Goal: Information Seeking & Learning: Learn about a topic

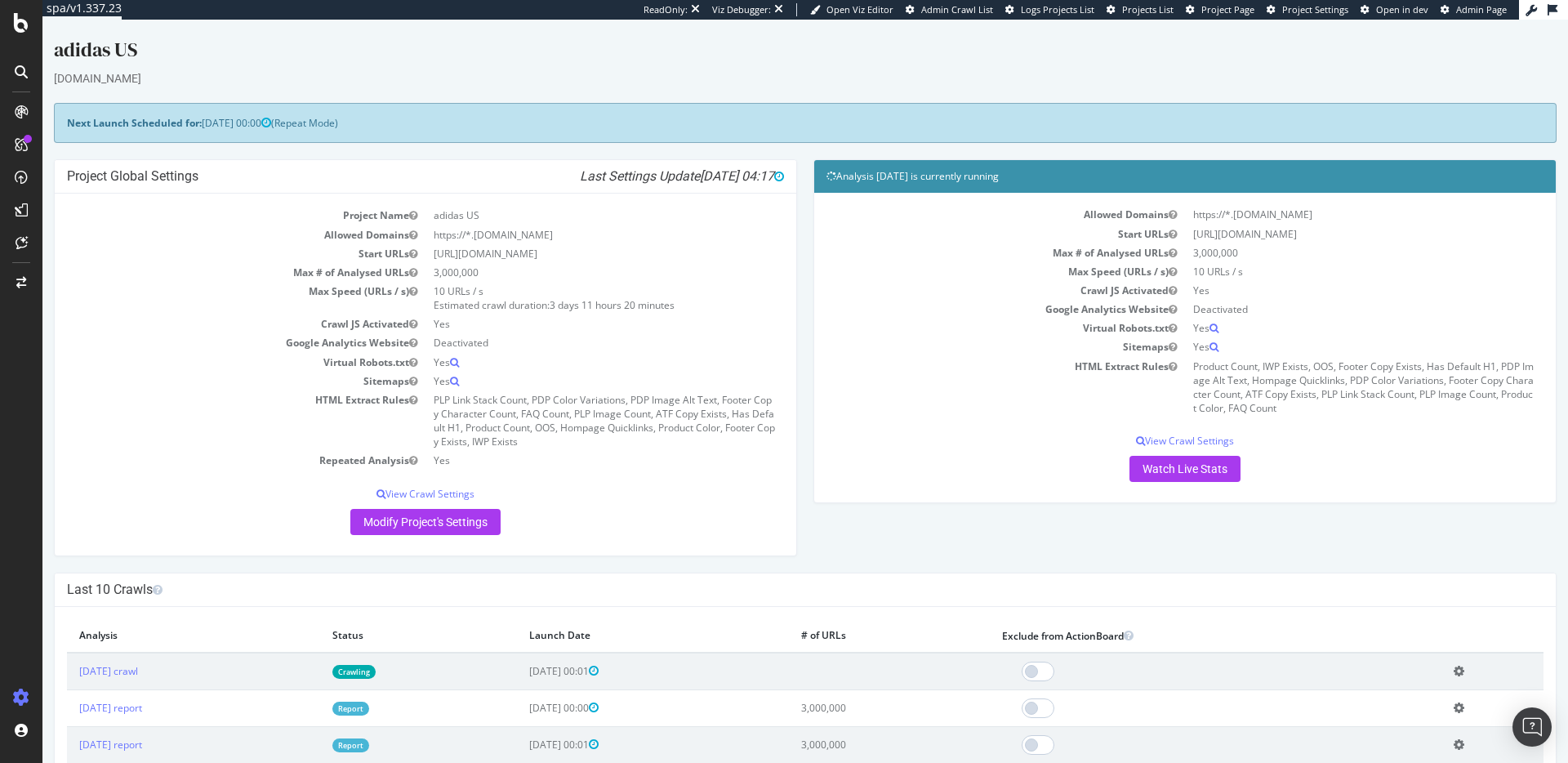
click at [369, 708] on link "Report" at bounding box center [350, 709] width 37 height 14
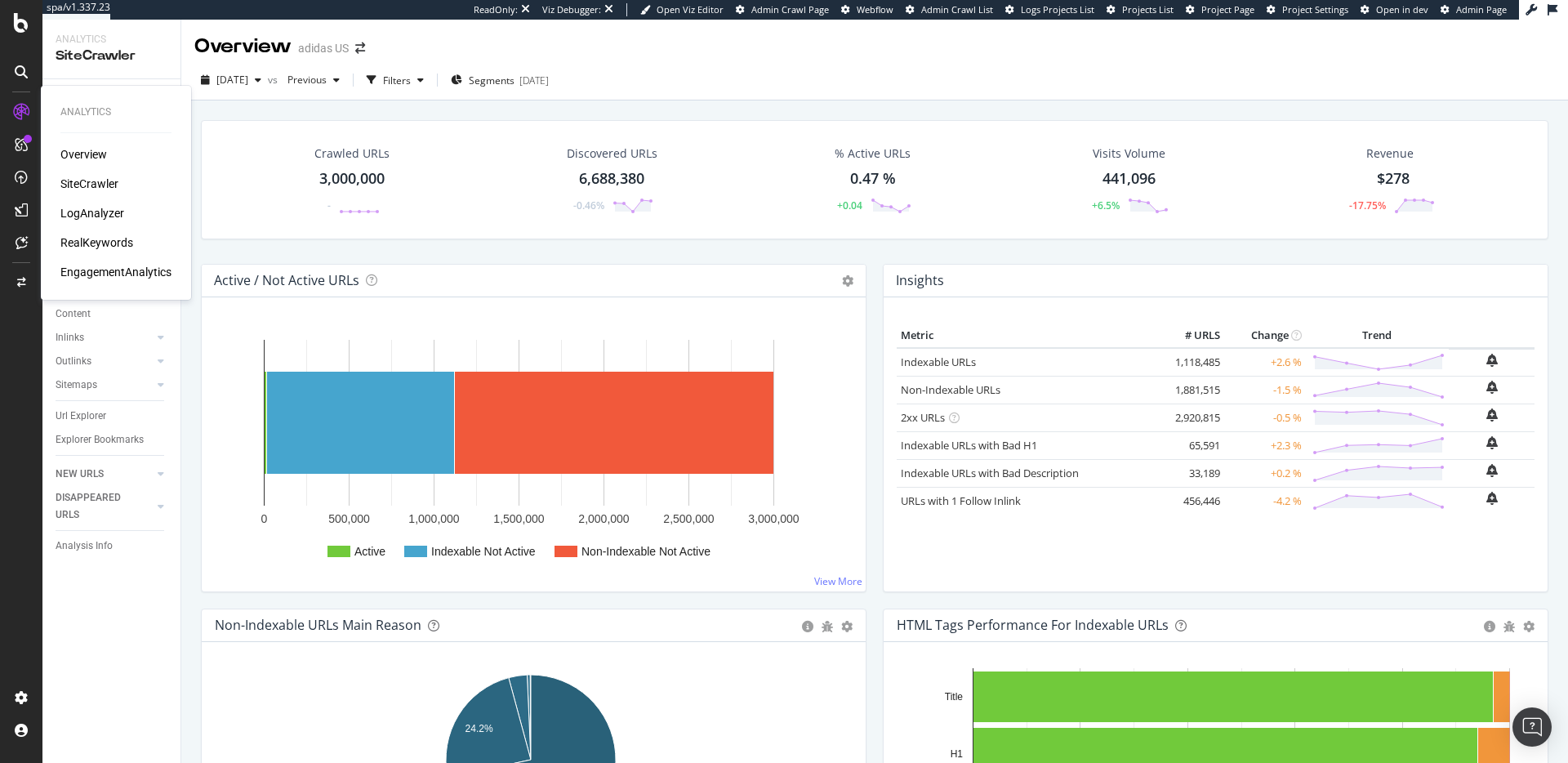
click at [107, 245] on div "RealKeywords" at bounding box center [97, 243] width 73 height 16
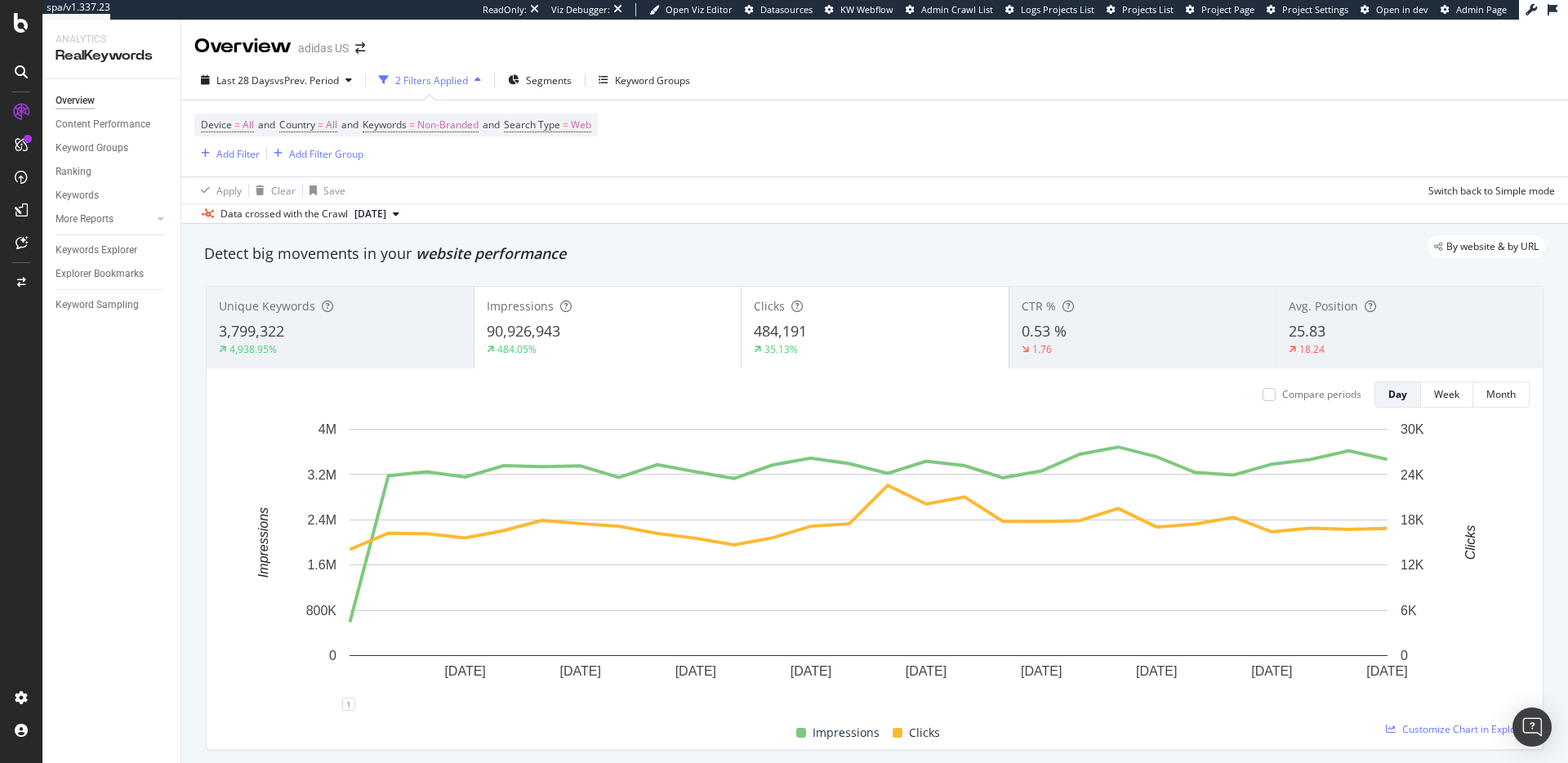
click at [376, 212] on span "[DATE]" at bounding box center [370, 214] width 32 height 15
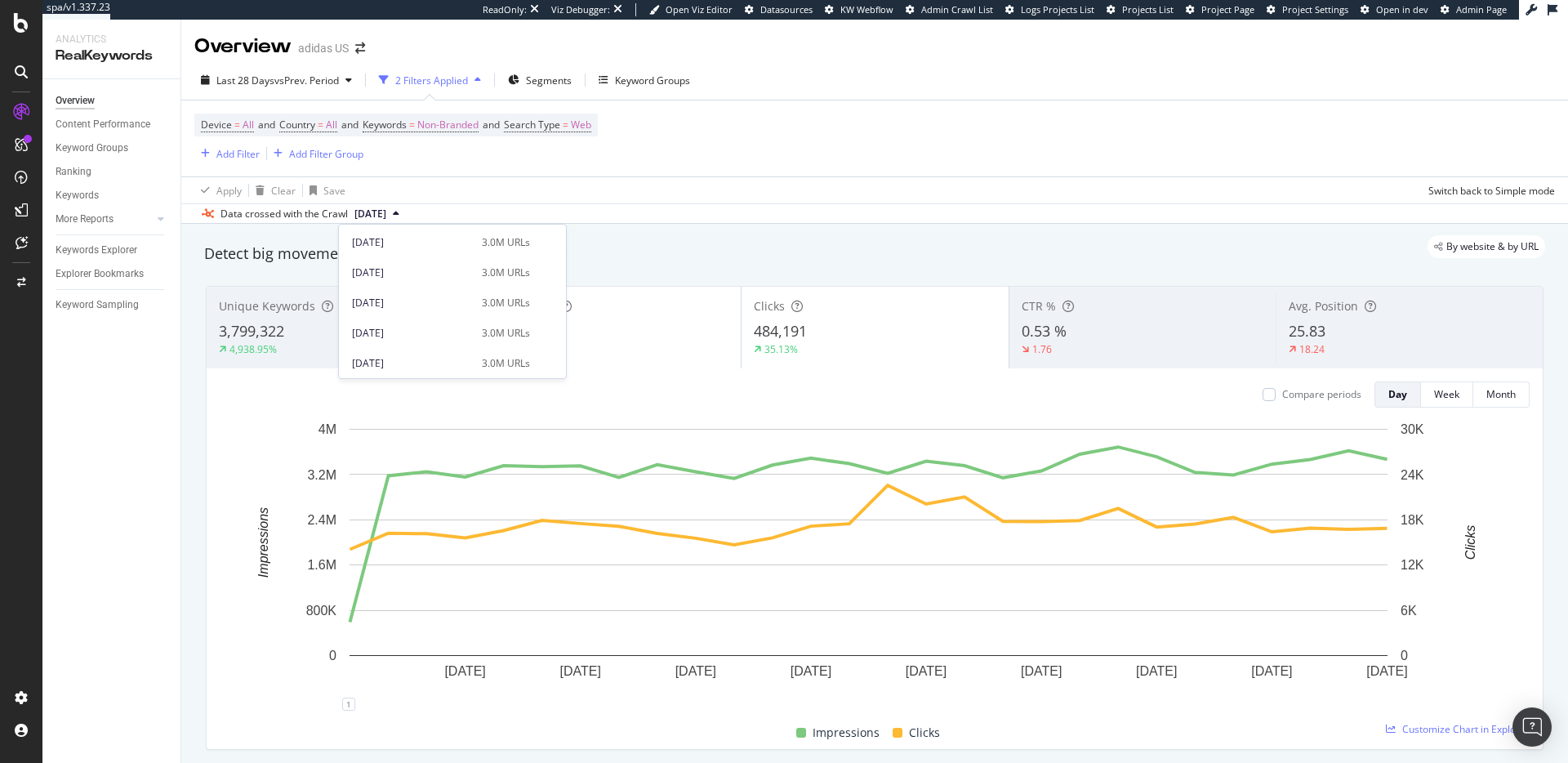
scroll to position [449, 0]
click at [396, 361] on div "[DATE]" at bounding box center [412, 361] width 120 height 15
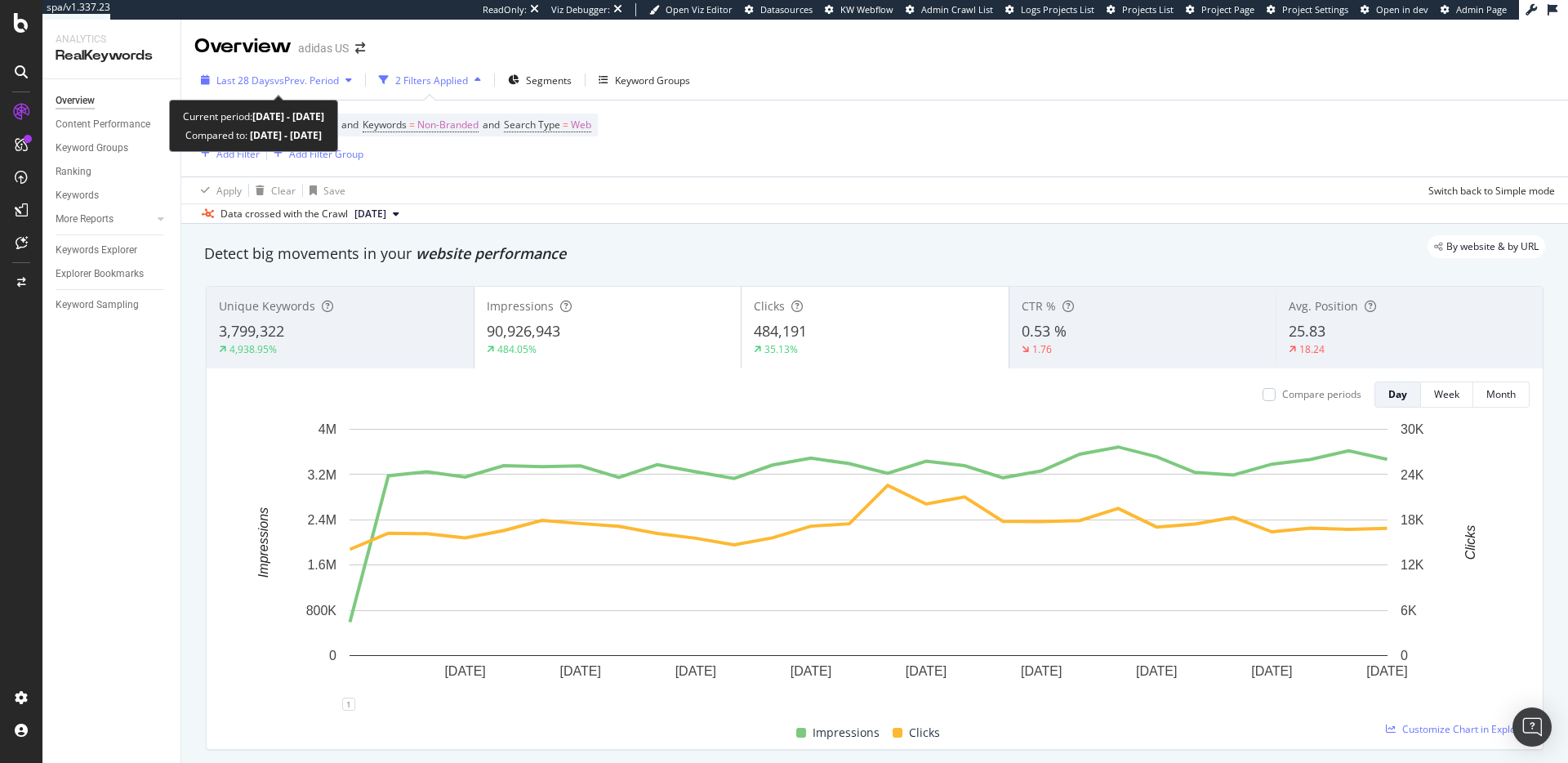
click at [303, 83] on span "vs Prev. Period" at bounding box center [306, 81] width 65 height 14
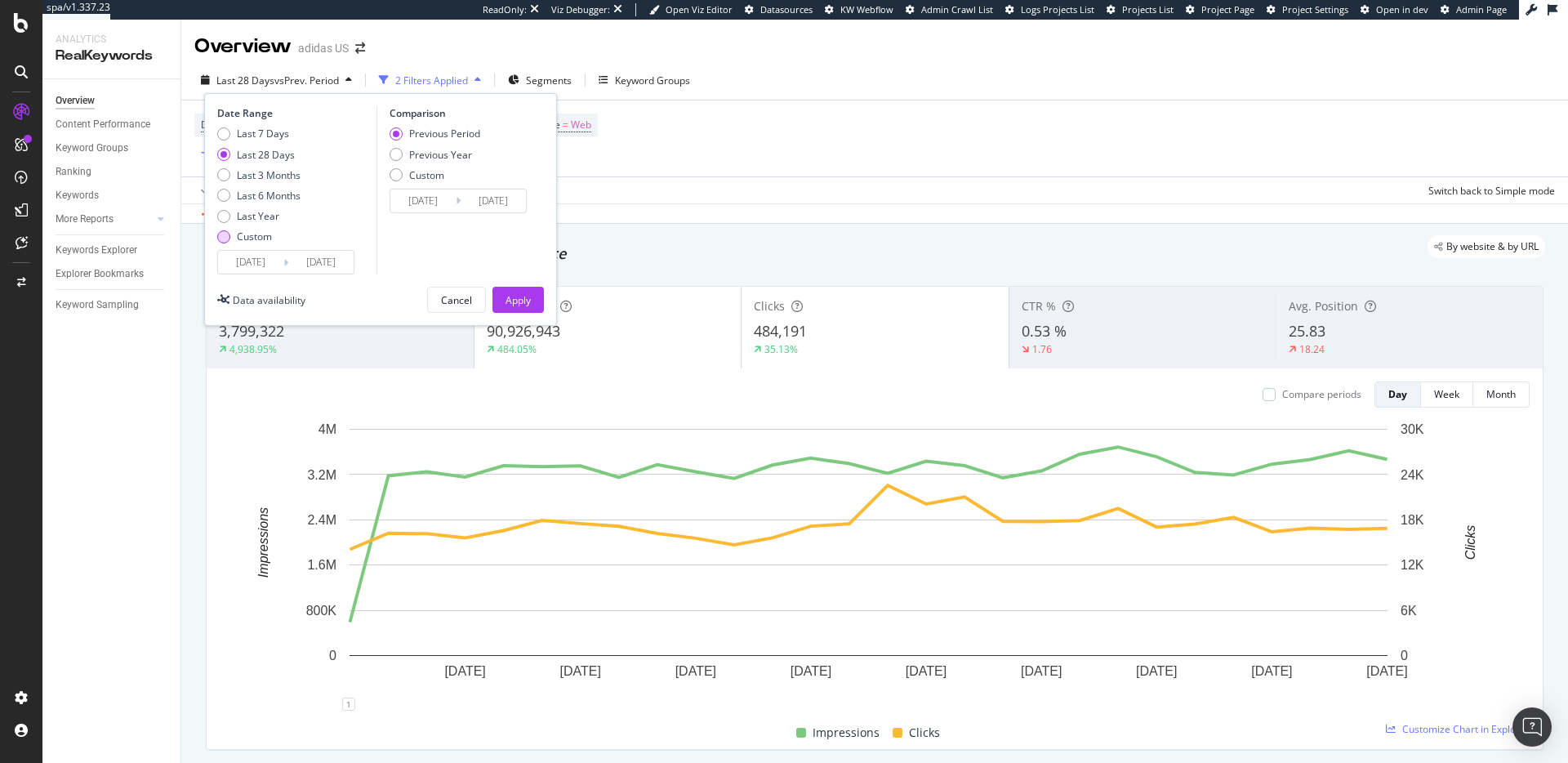
click at [226, 239] on div "Custom" at bounding box center [224, 237] width 13 height 13
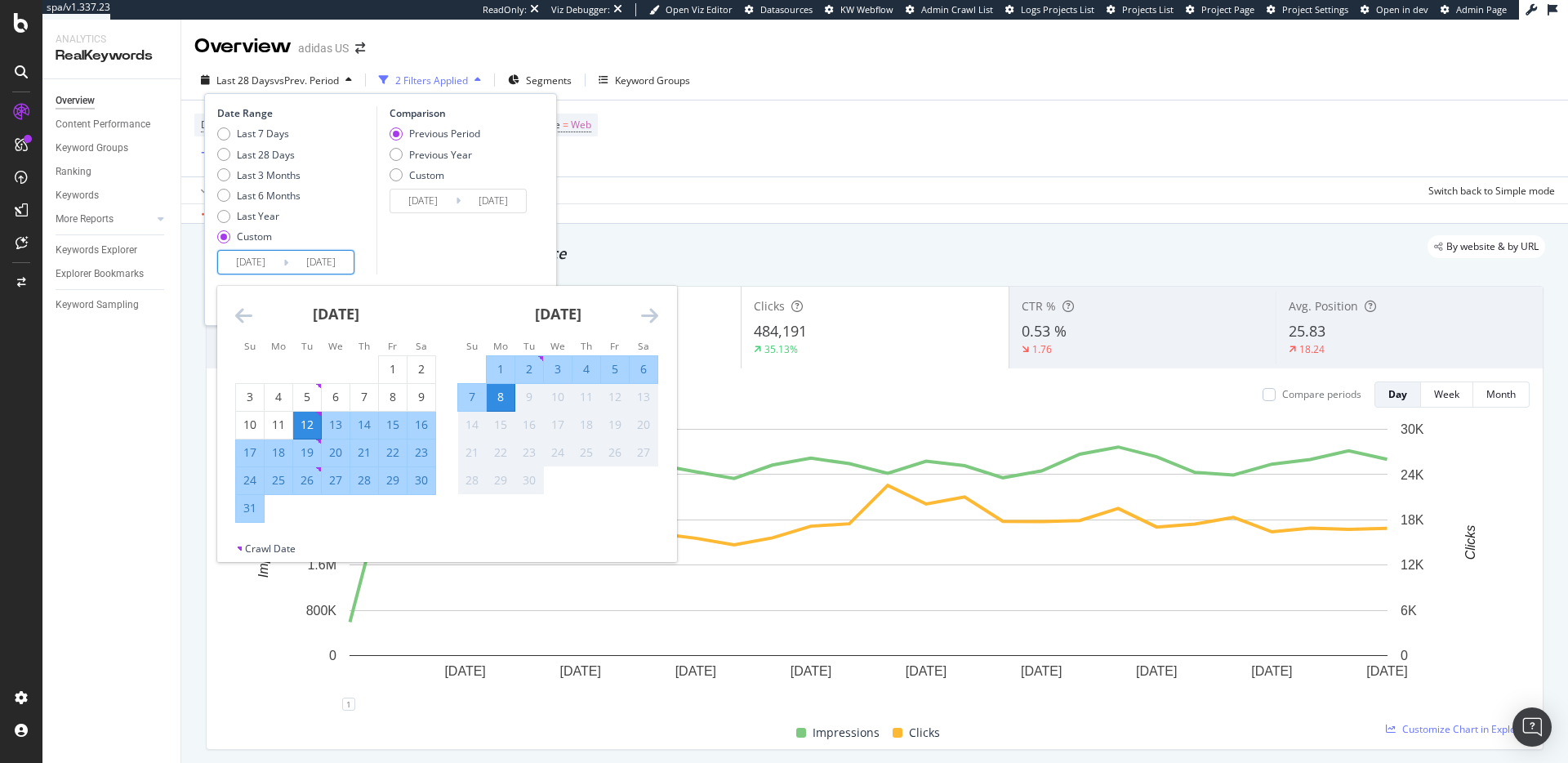
click at [280, 263] on input "[DATE]" at bounding box center [250, 262] width 65 height 23
click at [251, 313] on icon "Move backward to switch to the previous month." at bounding box center [244, 316] width 17 height 20
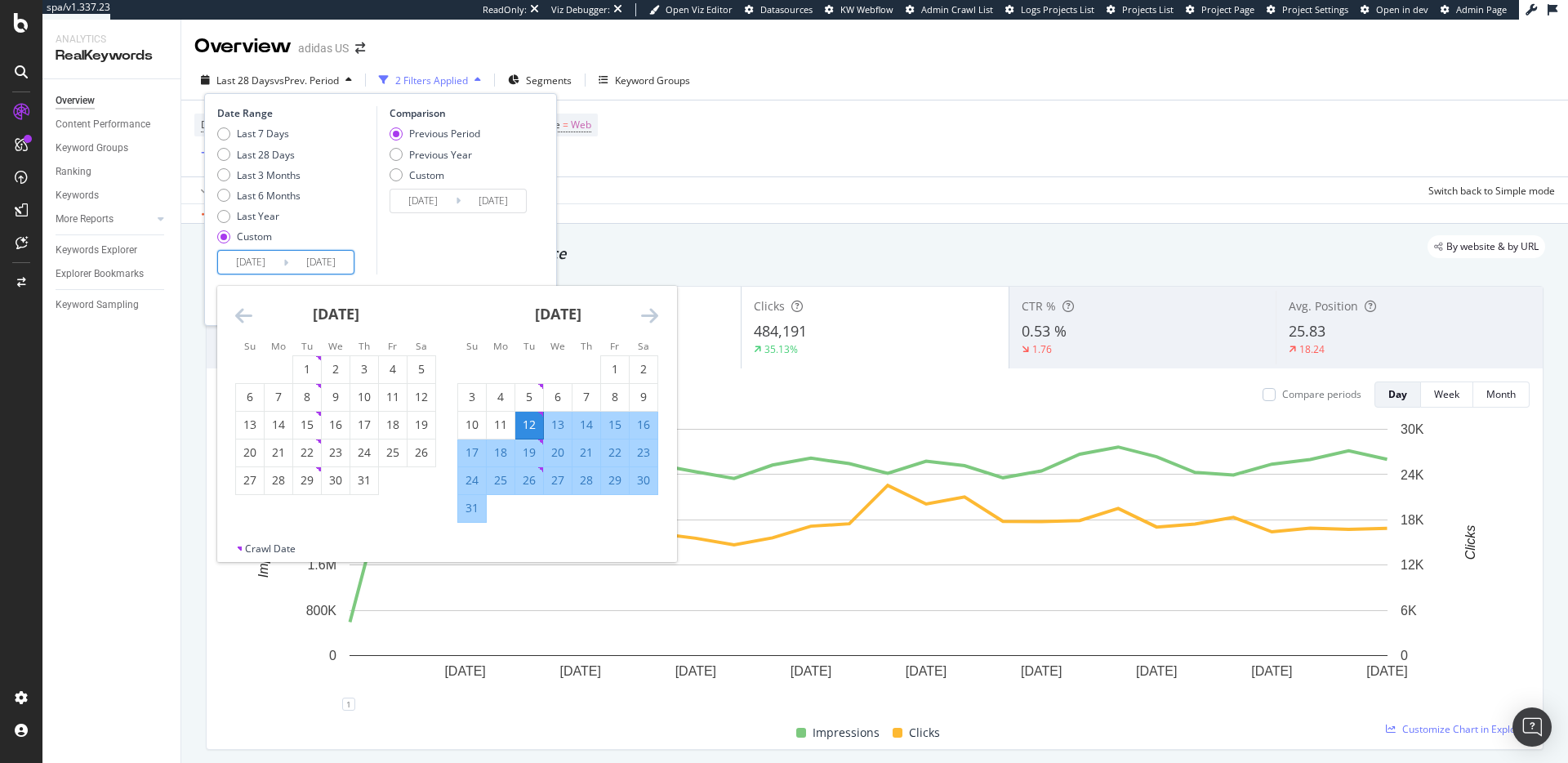
click at [251, 313] on icon "Move backward to switch to the previous month." at bounding box center [244, 316] width 17 height 20
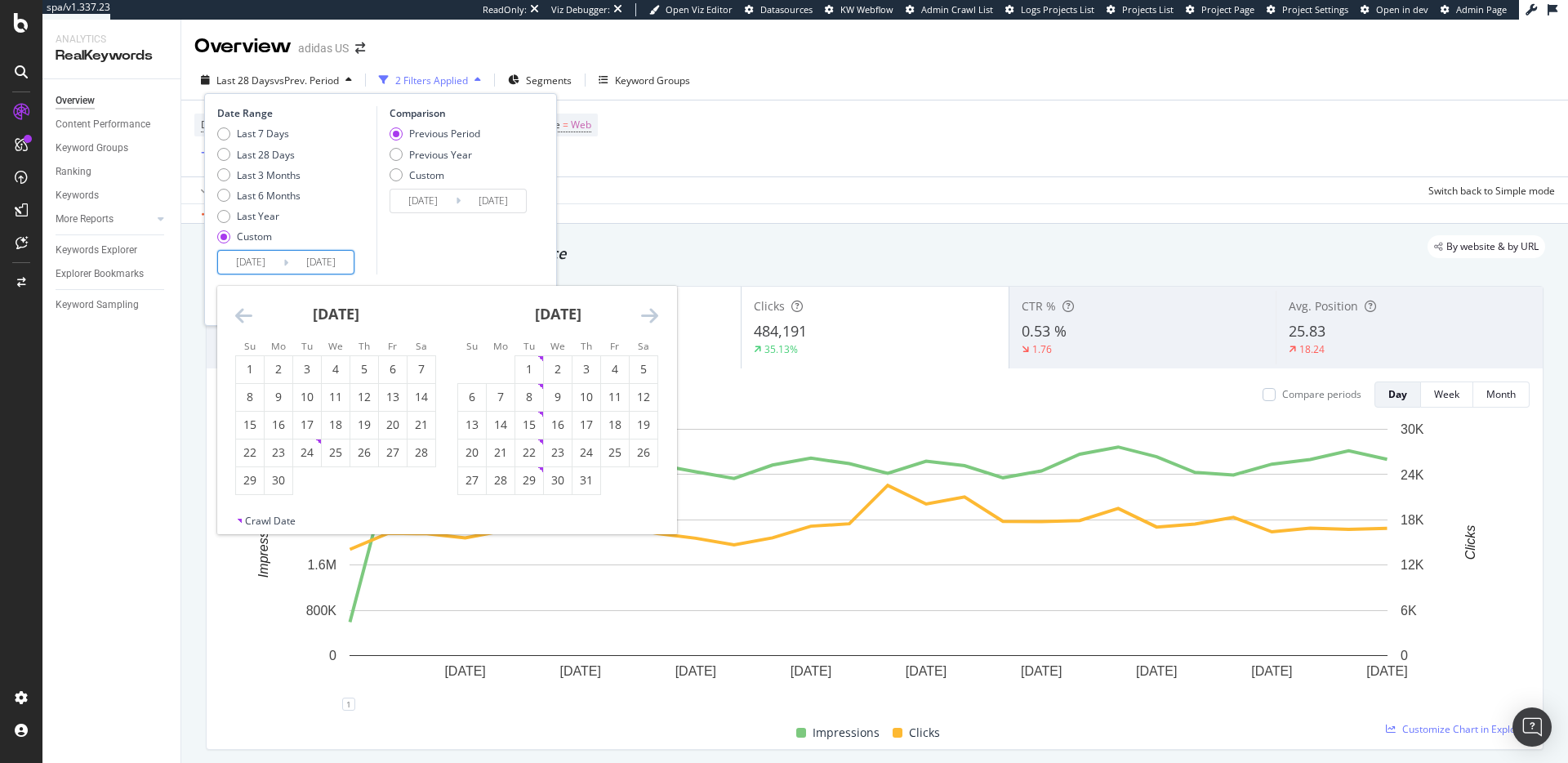
click at [251, 313] on icon "Move backward to switch to the previous month." at bounding box center [244, 316] width 17 height 20
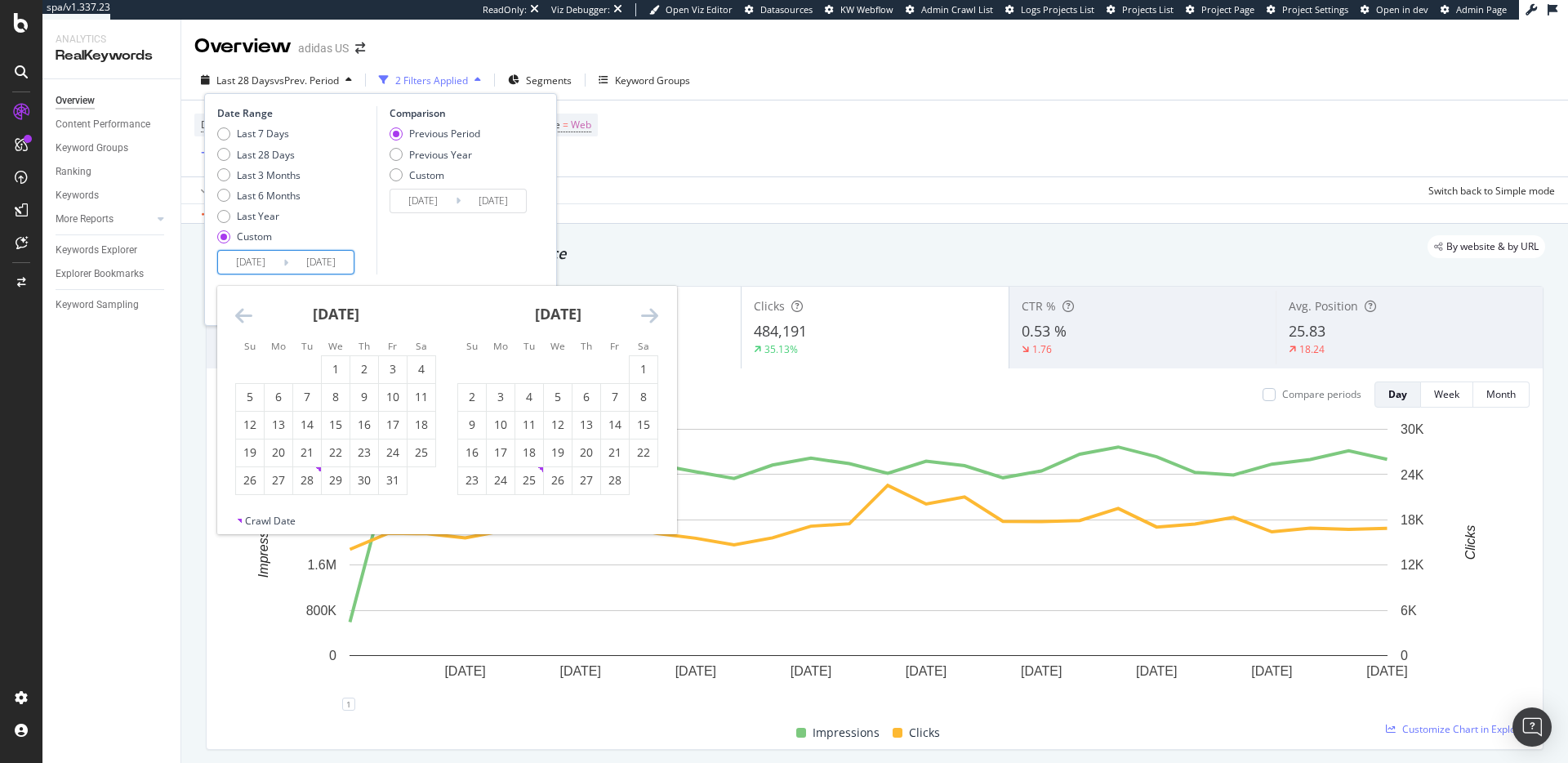
click at [251, 313] on icon "Move backward to switch to the previous month." at bounding box center [244, 316] width 17 height 20
click at [250, 313] on icon "Move backward to switch to the previous month." at bounding box center [244, 316] width 17 height 20
click at [250, 374] on div "1" at bounding box center [250, 370] width 28 height 16
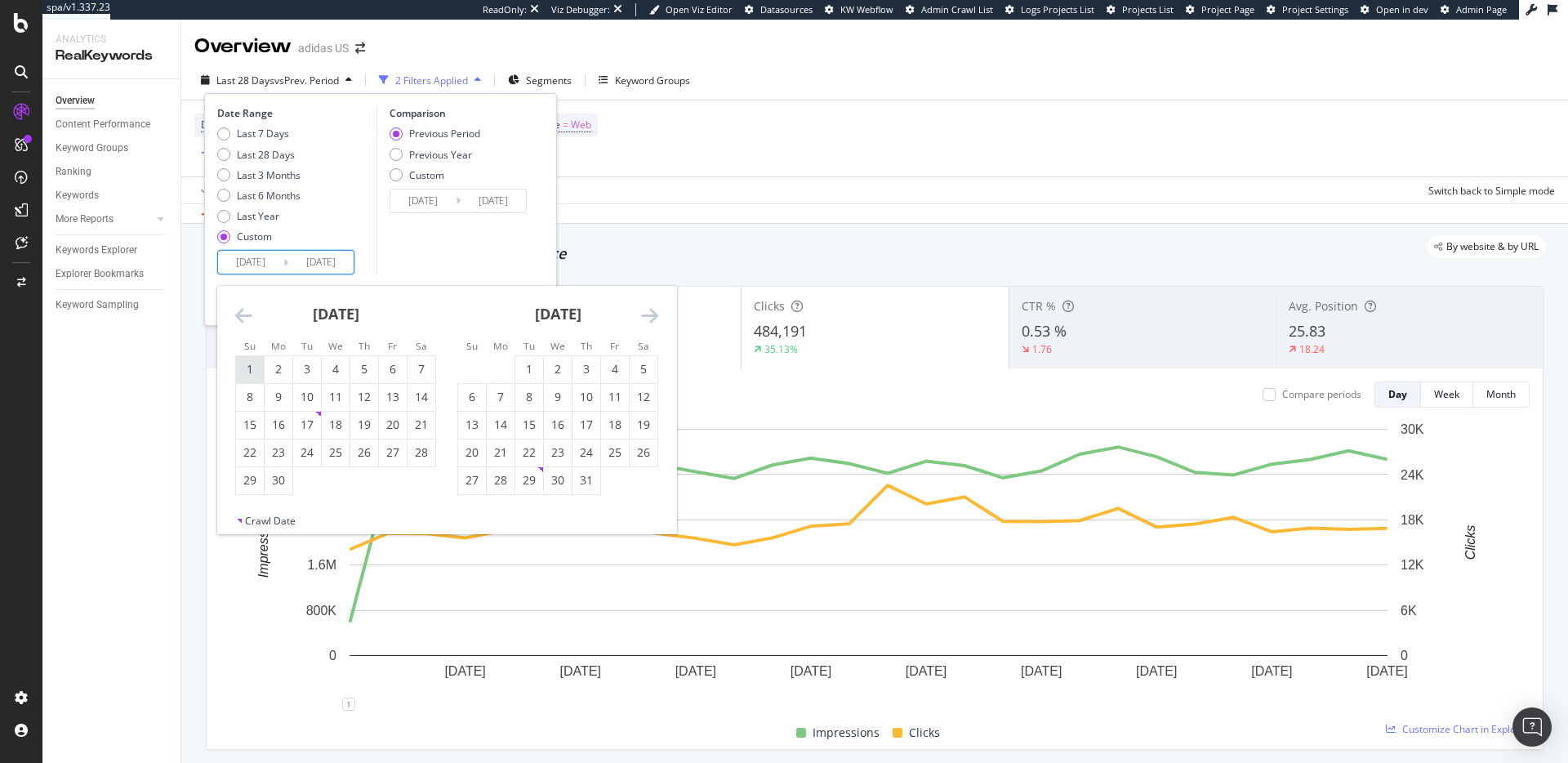
type input "[DATE]"
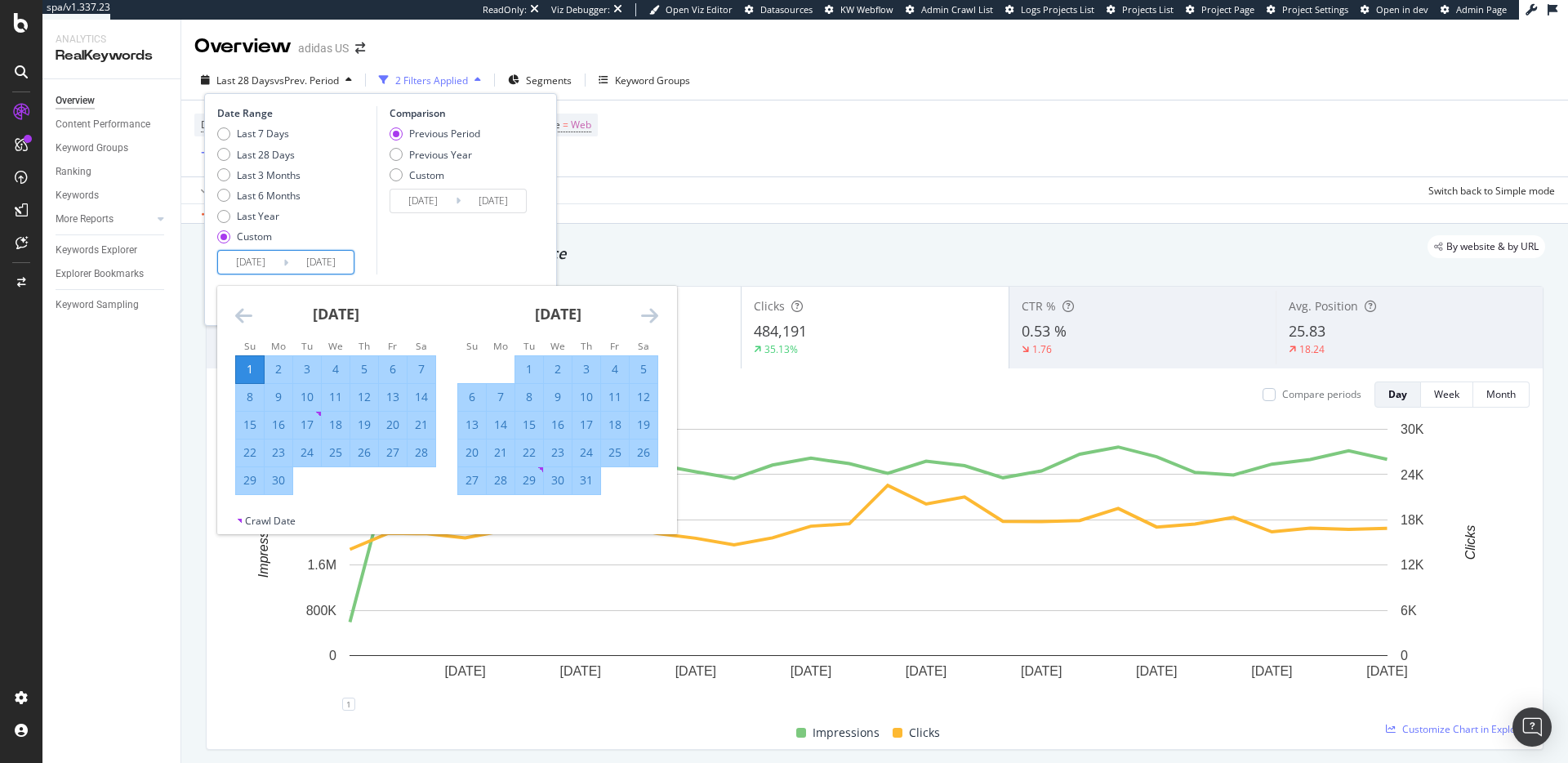
click at [650, 319] on icon "Move forward to switch to the next month." at bounding box center [649, 316] width 17 height 20
click at [651, 319] on icon "Move forward to switch to the next month." at bounding box center [649, 316] width 17 height 20
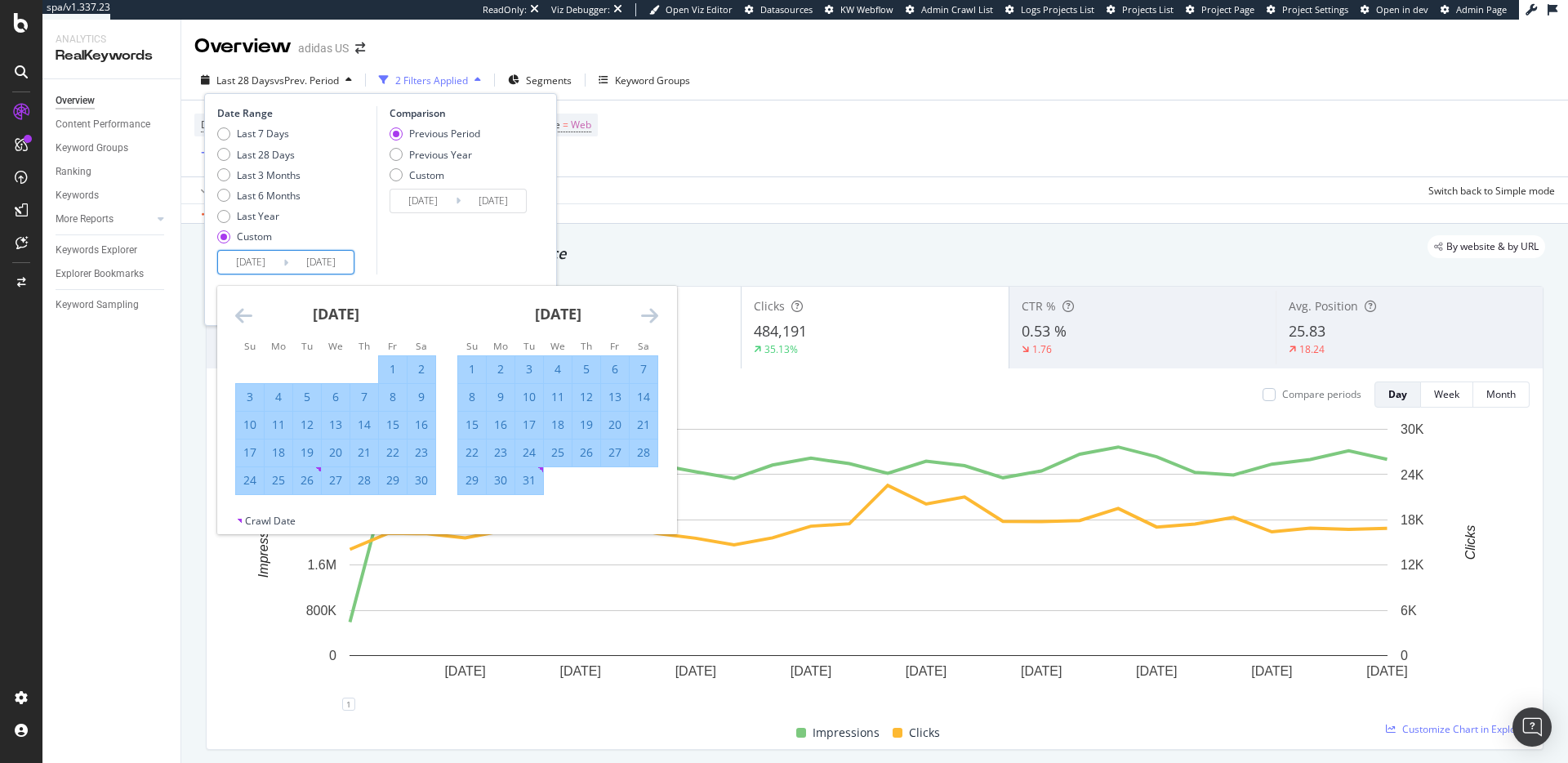
click at [651, 319] on icon "Move forward to switch to the next month." at bounding box center [649, 316] width 17 height 20
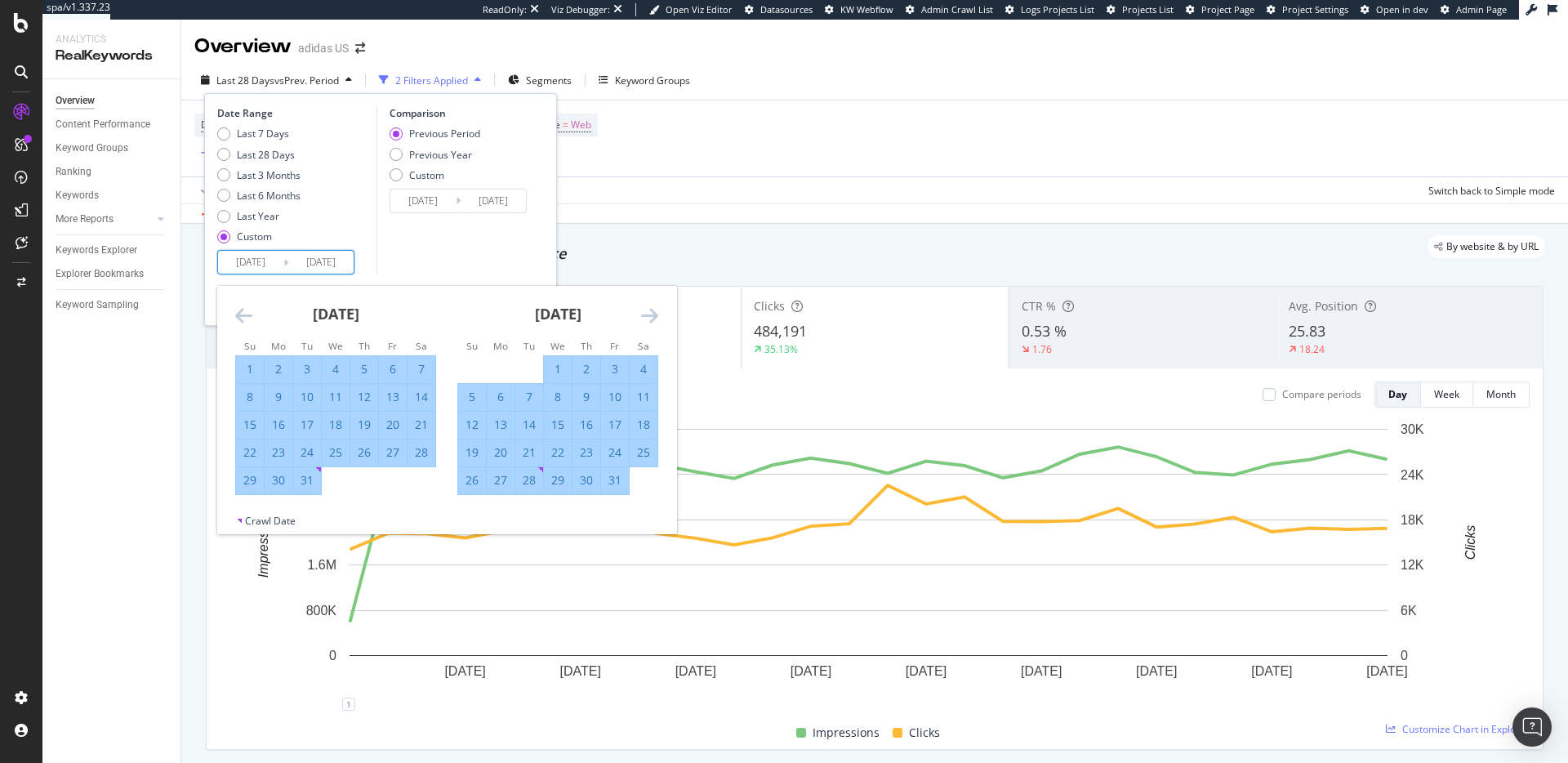
click at [622, 483] on div "31" at bounding box center [615, 480] width 28 height 16
type input "[DATE]"
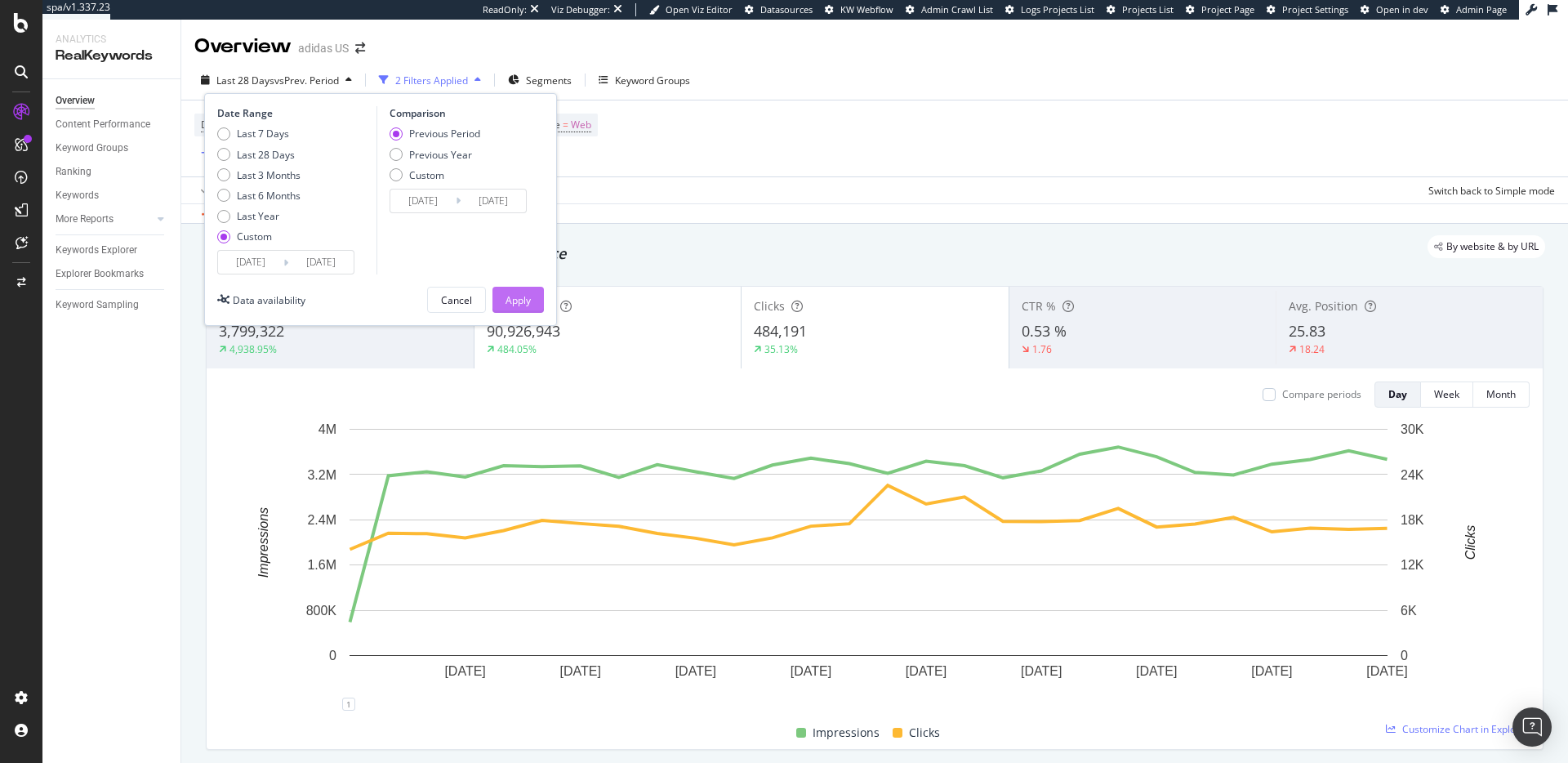
click at [523, 298] on div "Apply" at bounding box center [518, 301] width 25 height 14
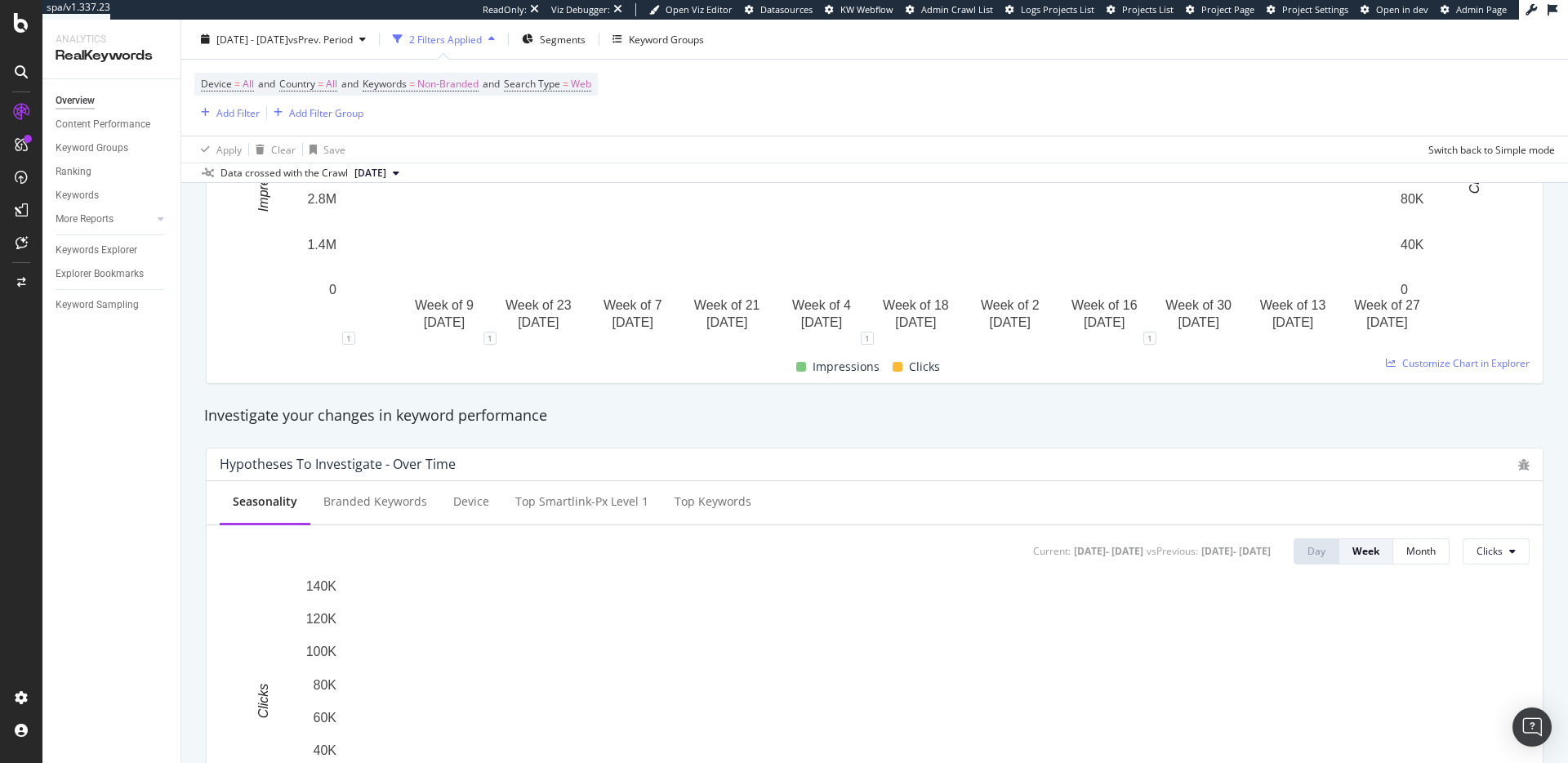
scroll to position [471, 0]
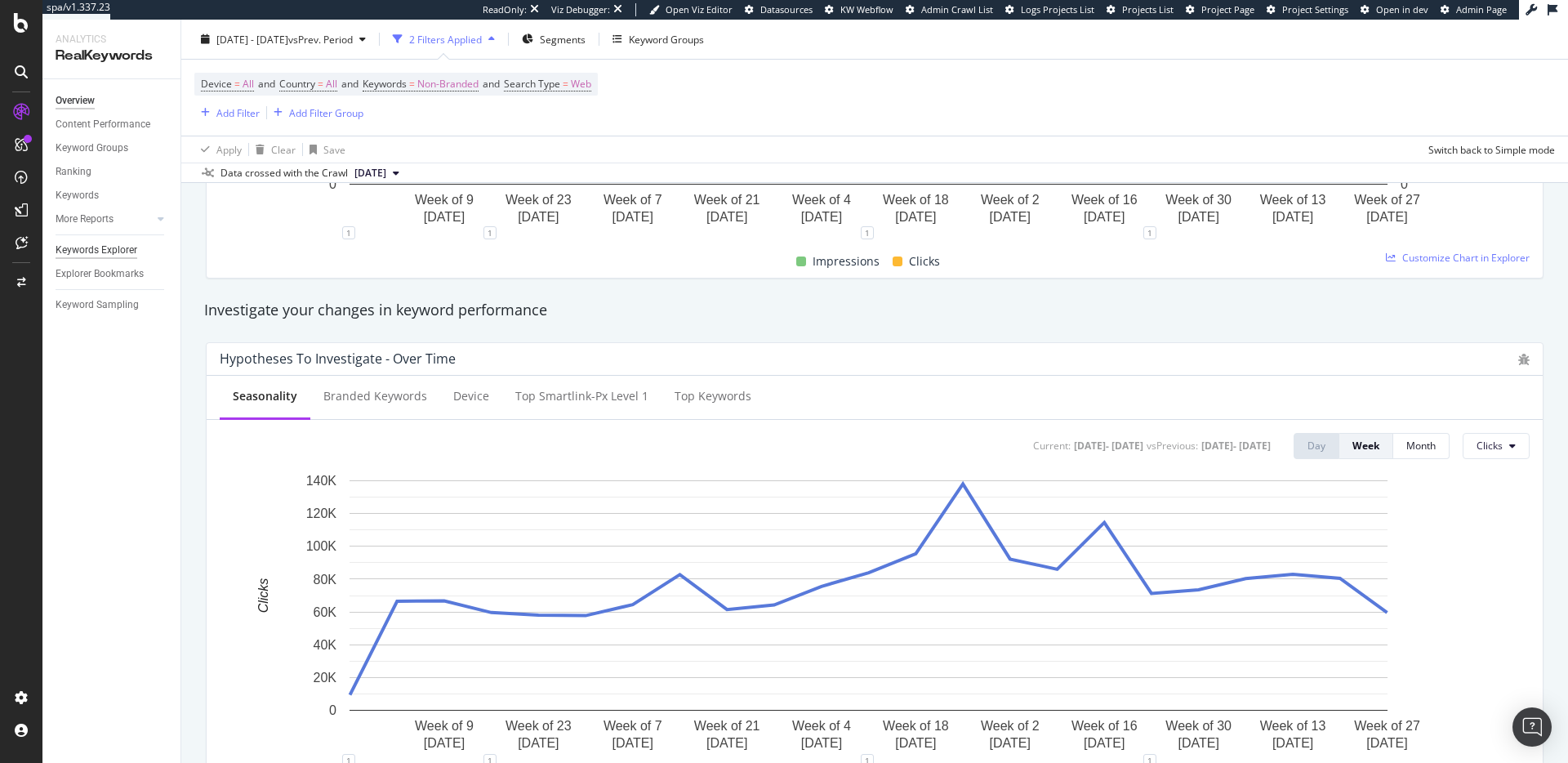
click at [111, 248] on div "Keywords Explorer" at bounding box center [97, 250] width 82 height 17
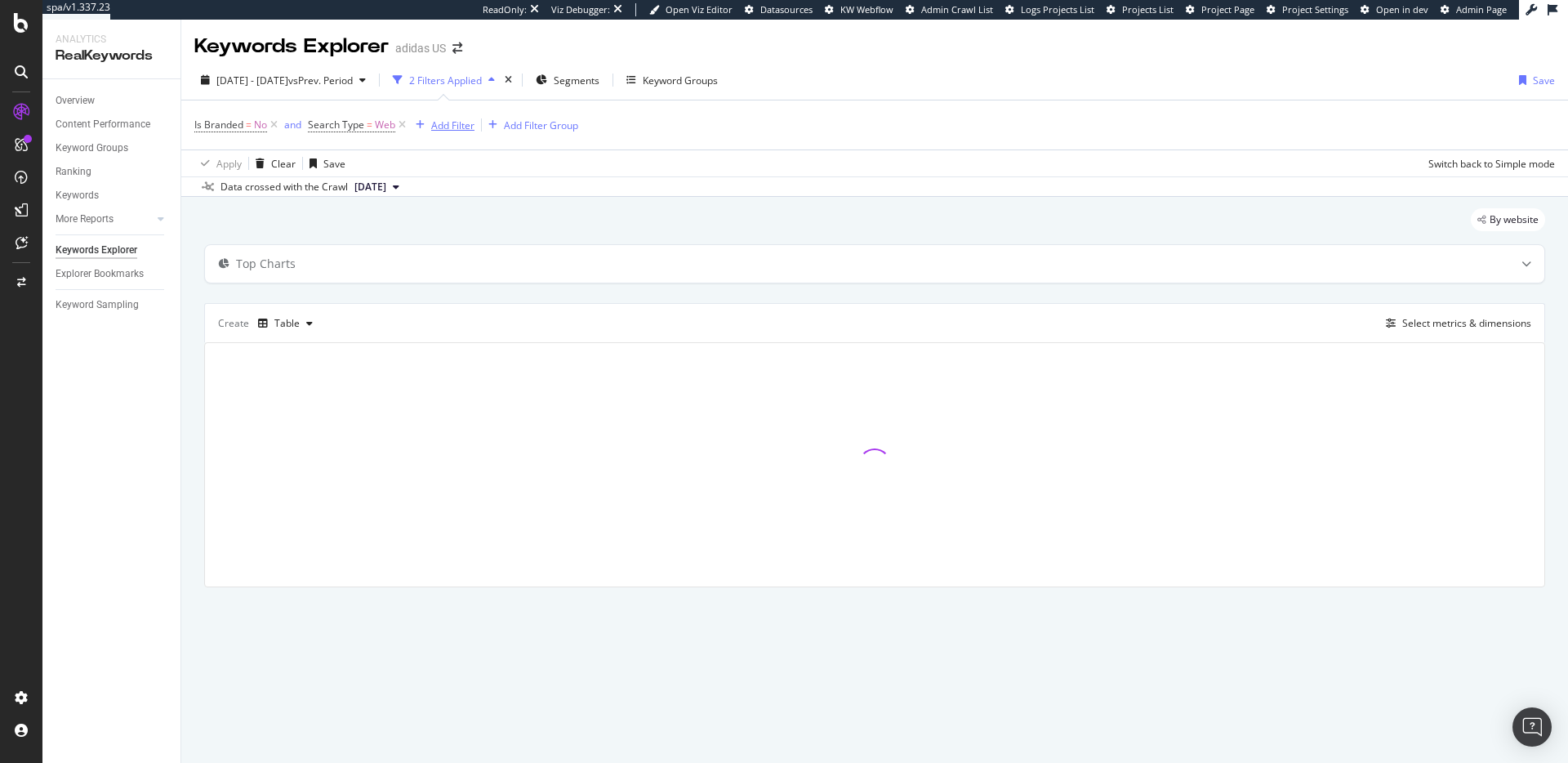
click at [453, 125] on div "Add Filter" at bounding box center [452, 126] width 43 height 14
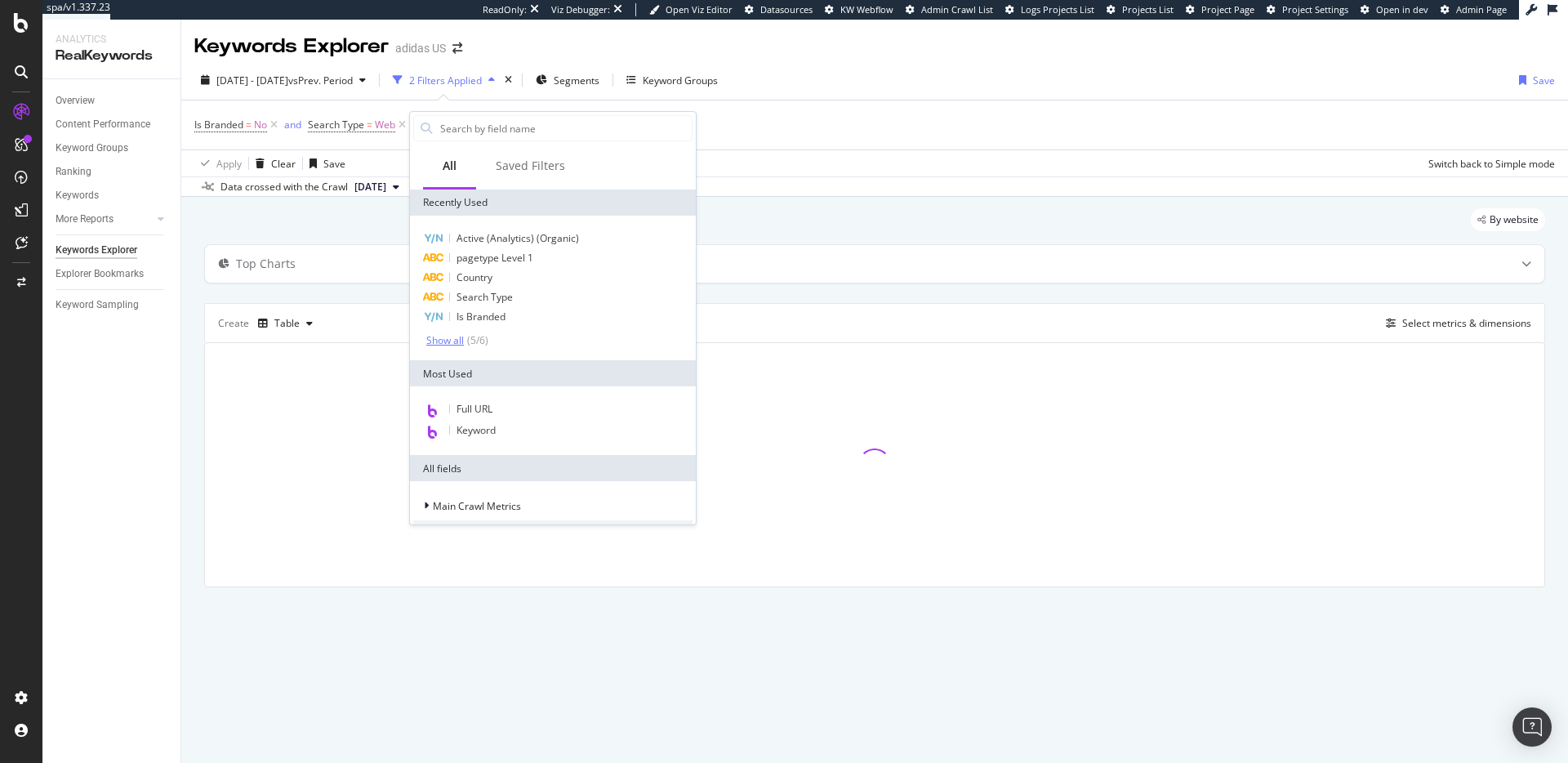
click at [448, 345] on div "Show all" at bounding box center [445, 341] width 38 height 11
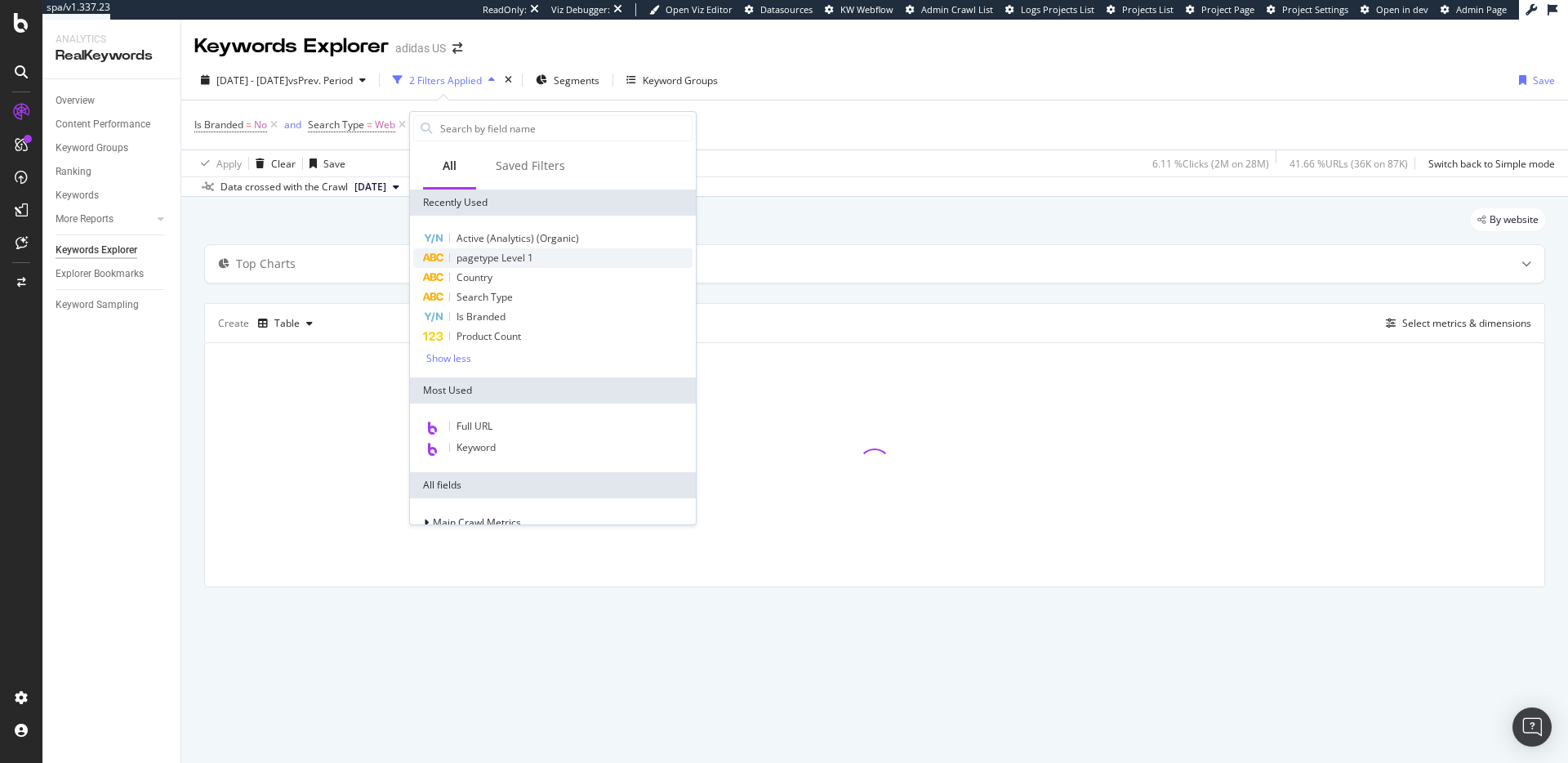
click at [501, 260] on span "pagetype Level 1" at bounding box center [494, 258] width 77 height 14
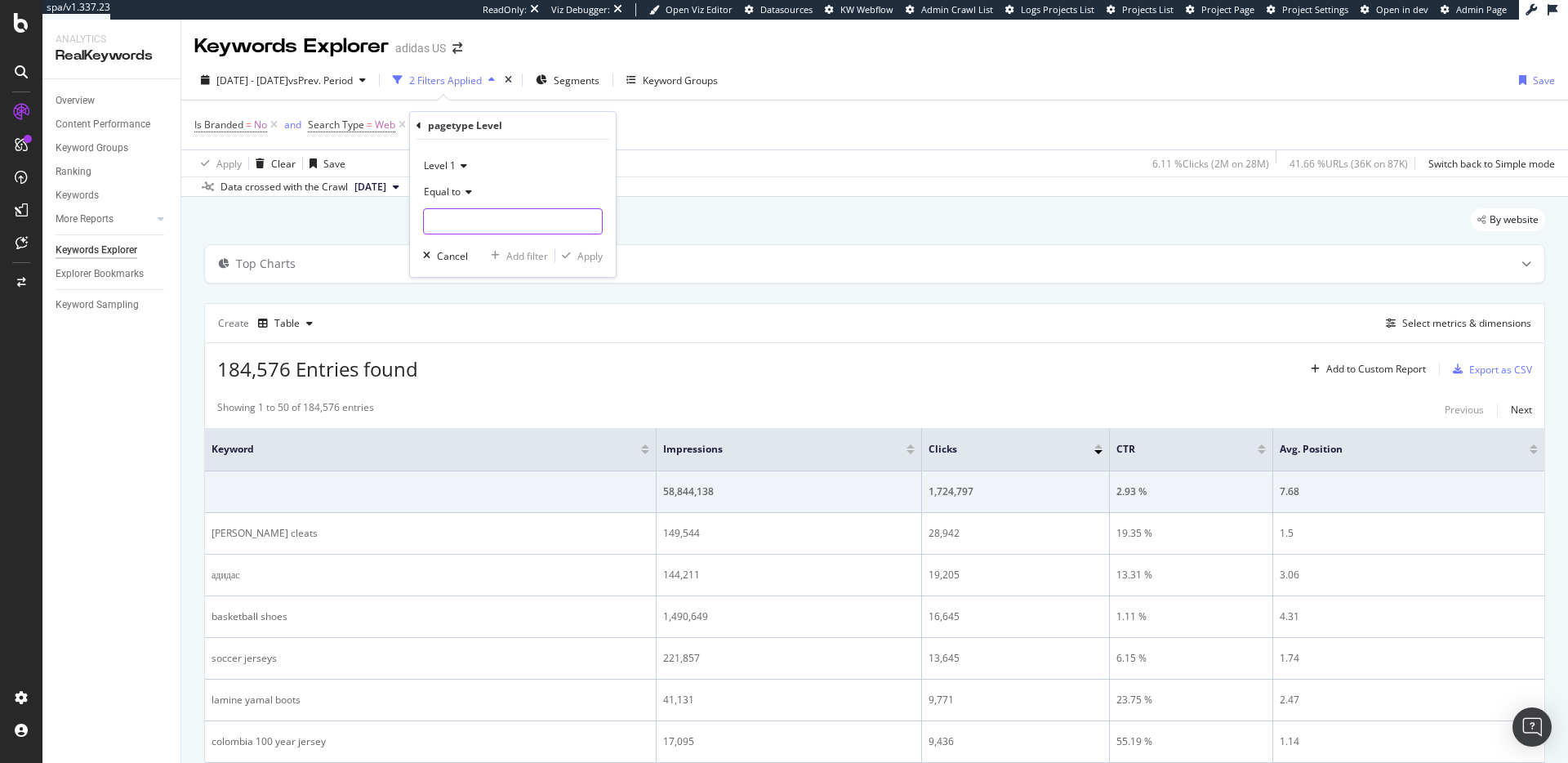
click at [472, 221] on input "text" at bounding box center [513, 222] width 178 height 26
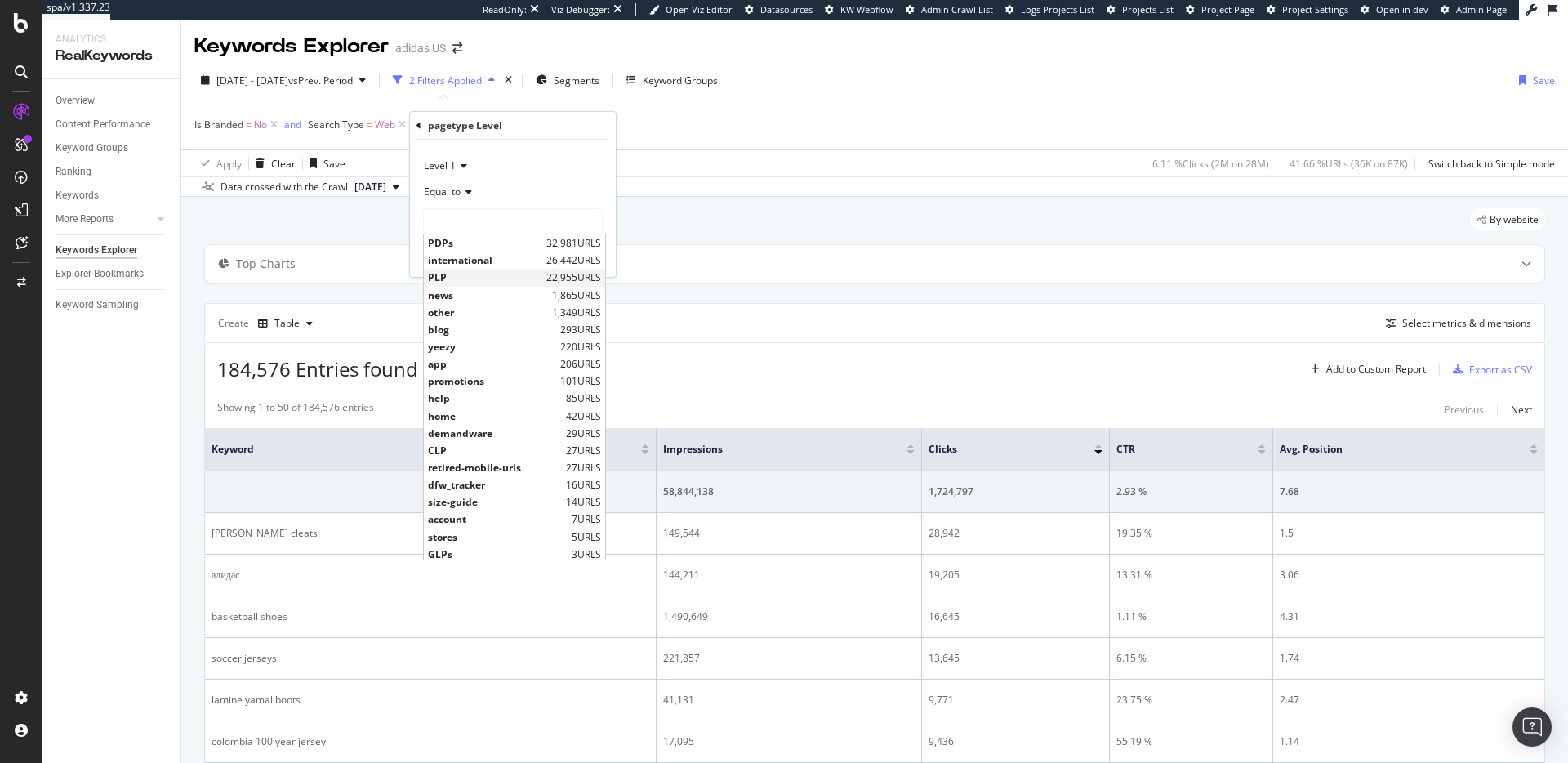
click at [474, 278] on span "PLP" at bounding box center [485, 278] width 115 height 14
type input "PLP"
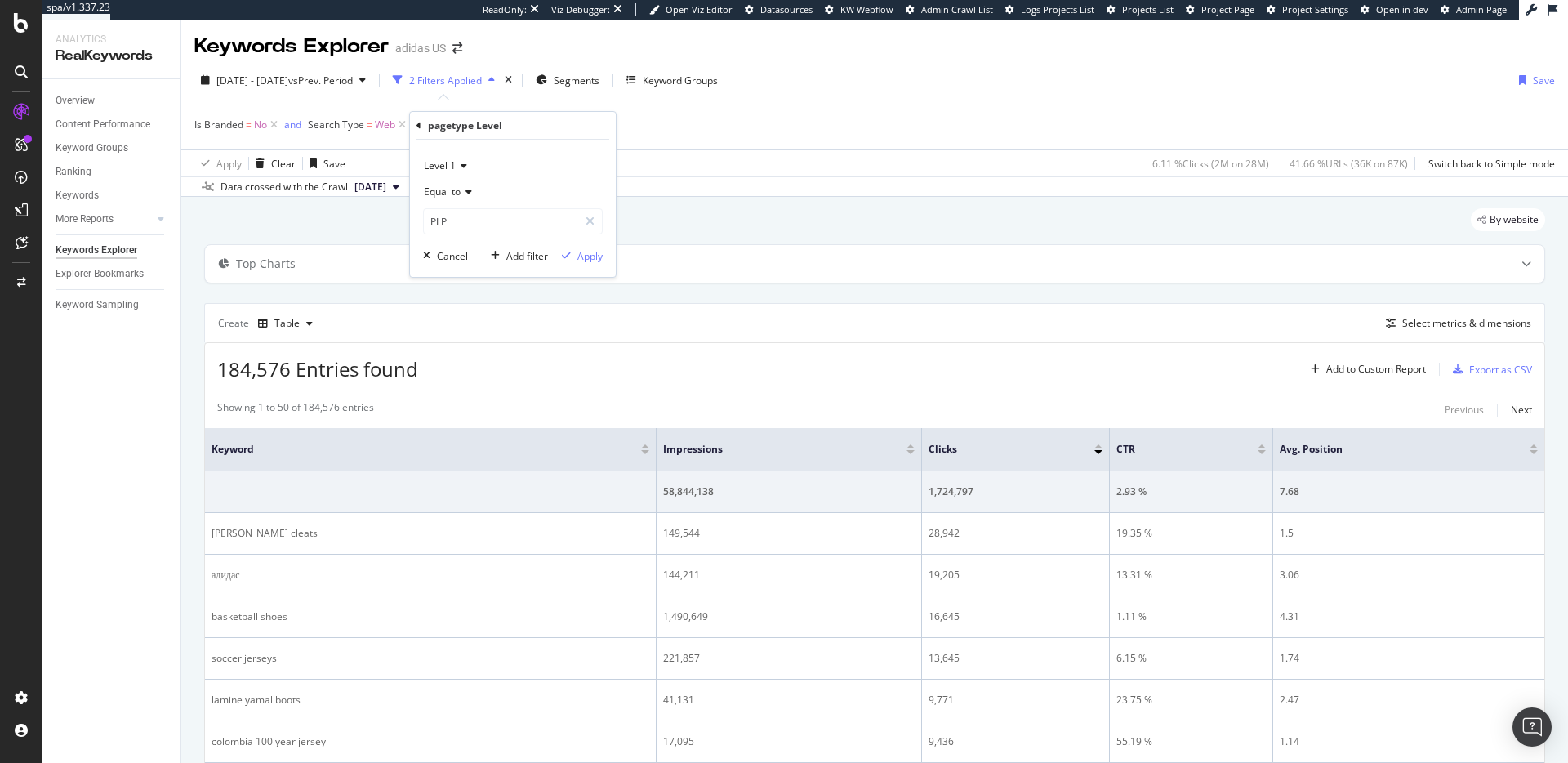
click at [580, 255] on div "Apply" at bounding box center [590, 257] width 25 height 14
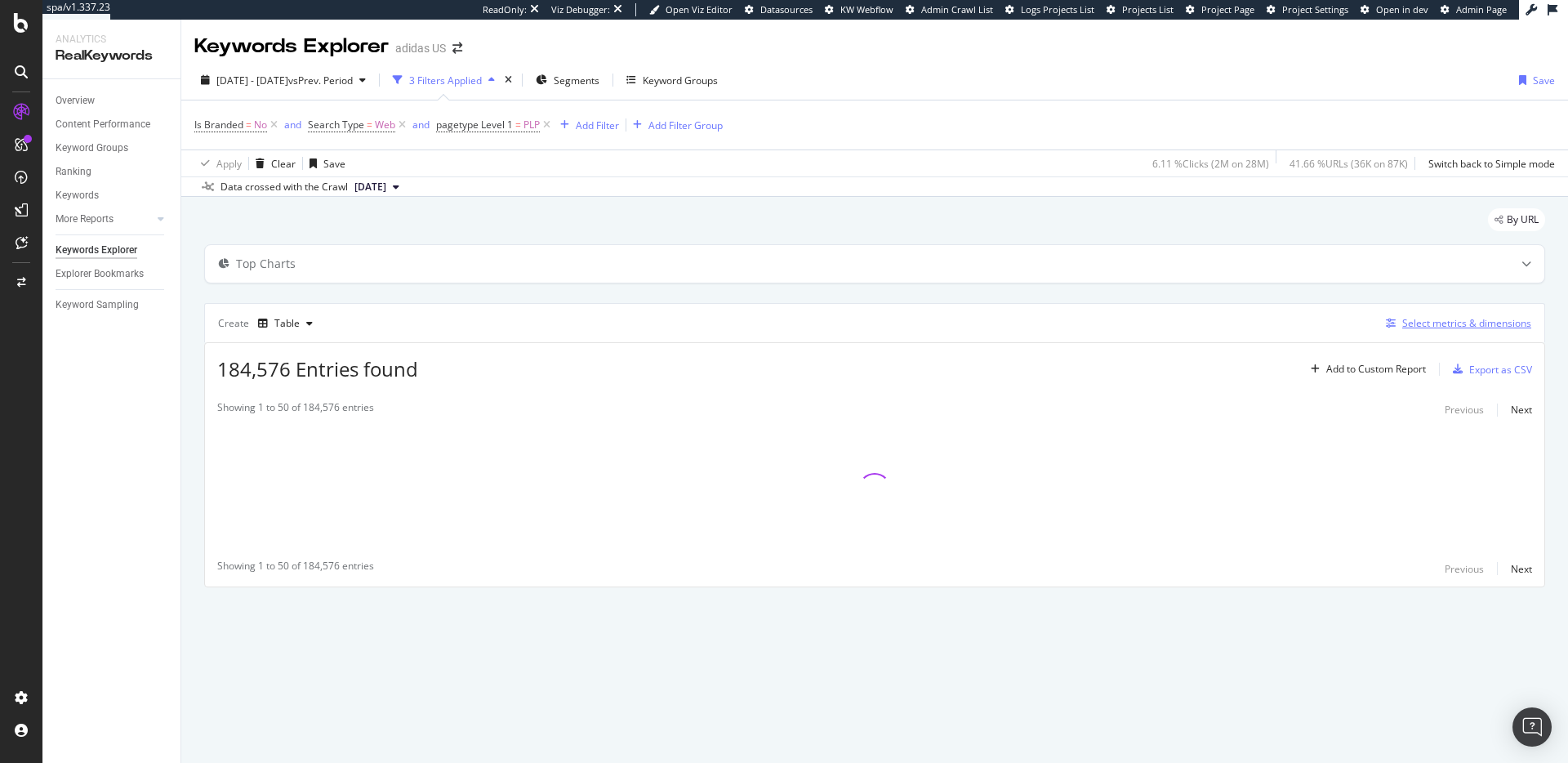
click at [1442, 320] on div "Select metrics & dimensions" at bounding box center [1466, 324] width 129 height 14
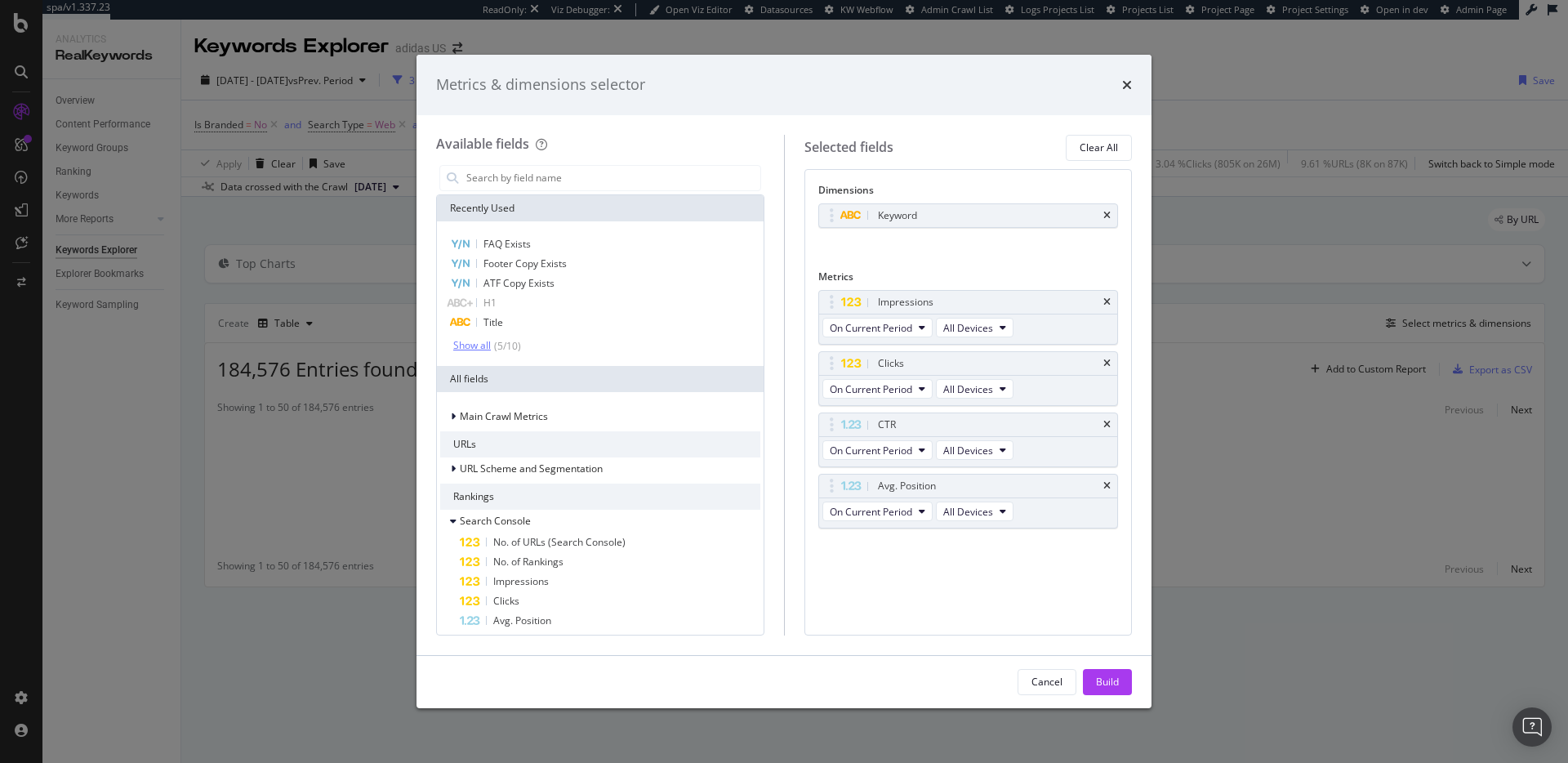
click at [479, 346] on div "Show all" at bounding box center [472, 345] width 38 height 11
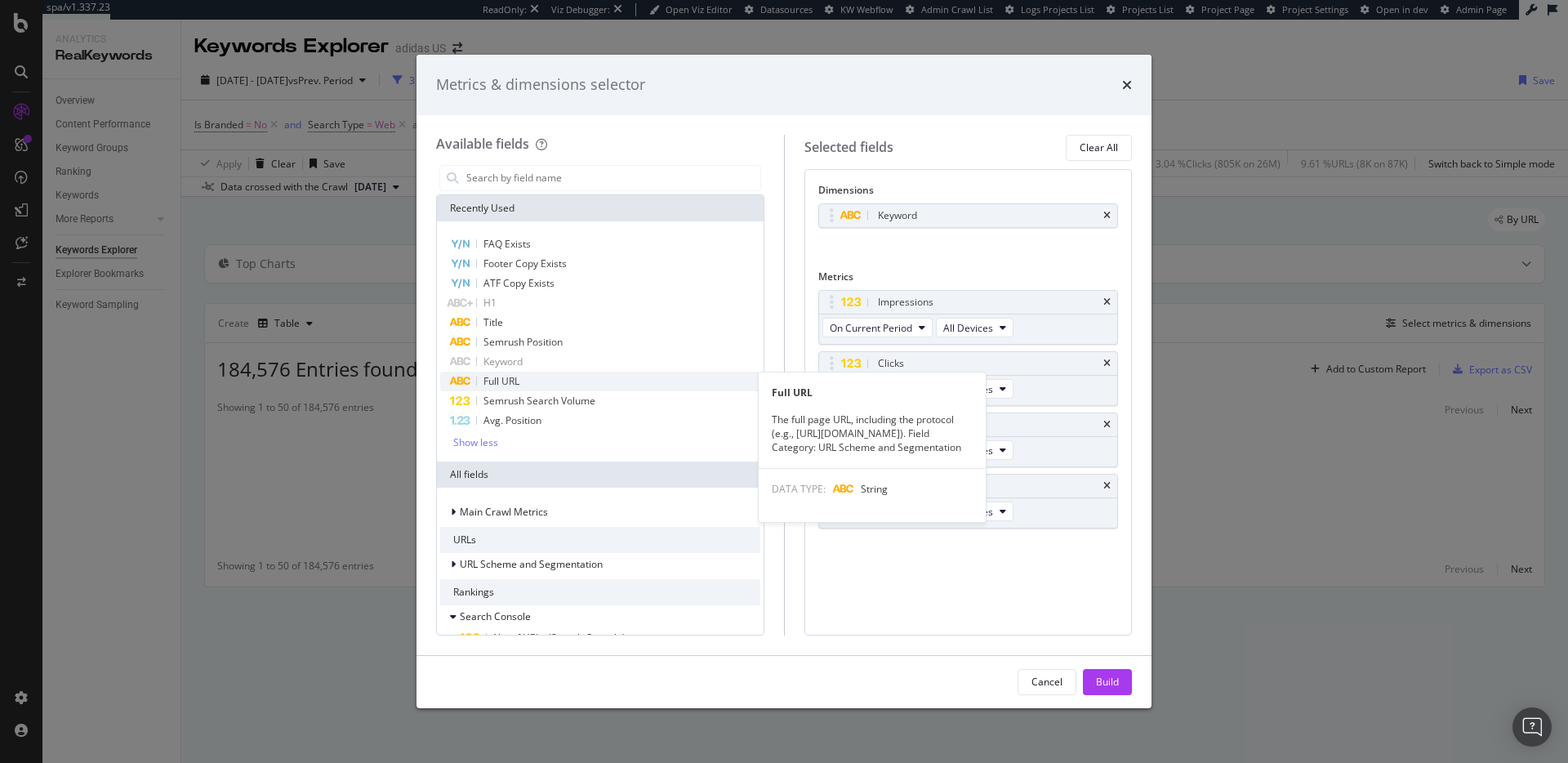
click at [508, 382] on span "Full URL" at bounding box center [501, 382] width 36 height 14
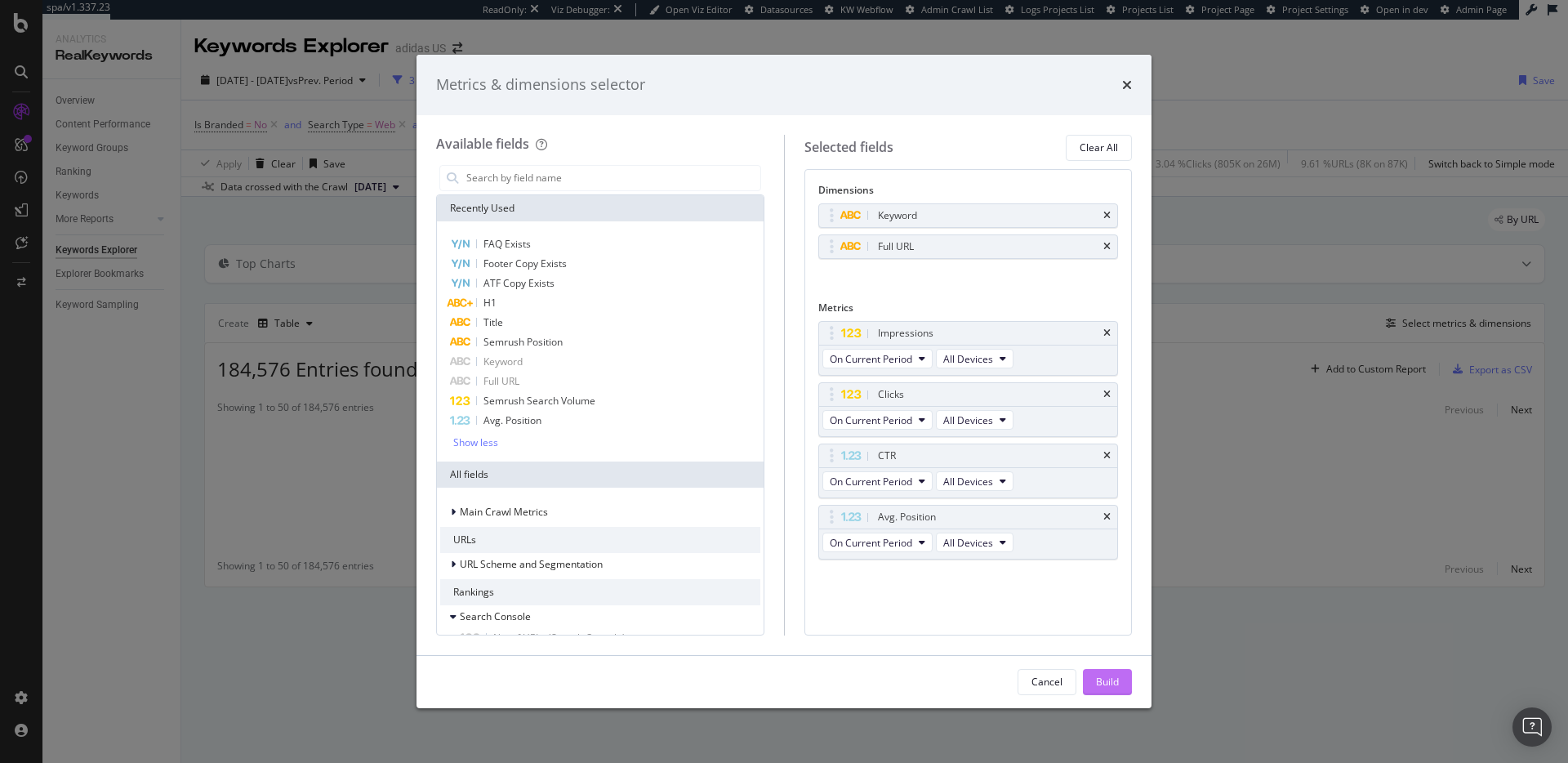
click at [1108, 682] on div "Build" at bounding box center [1107, 682] width 23 height 14
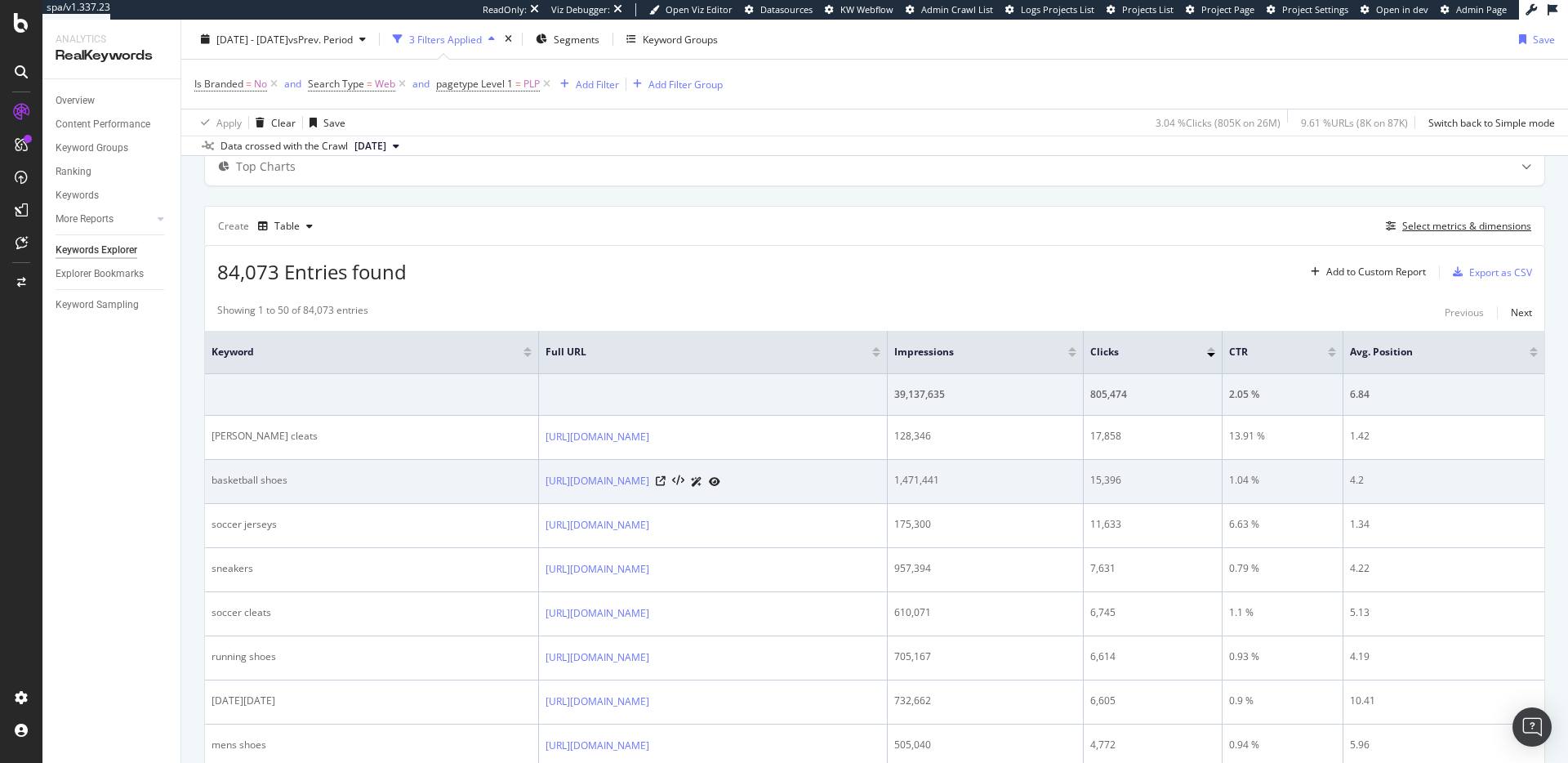
scroll to position [114, 0]
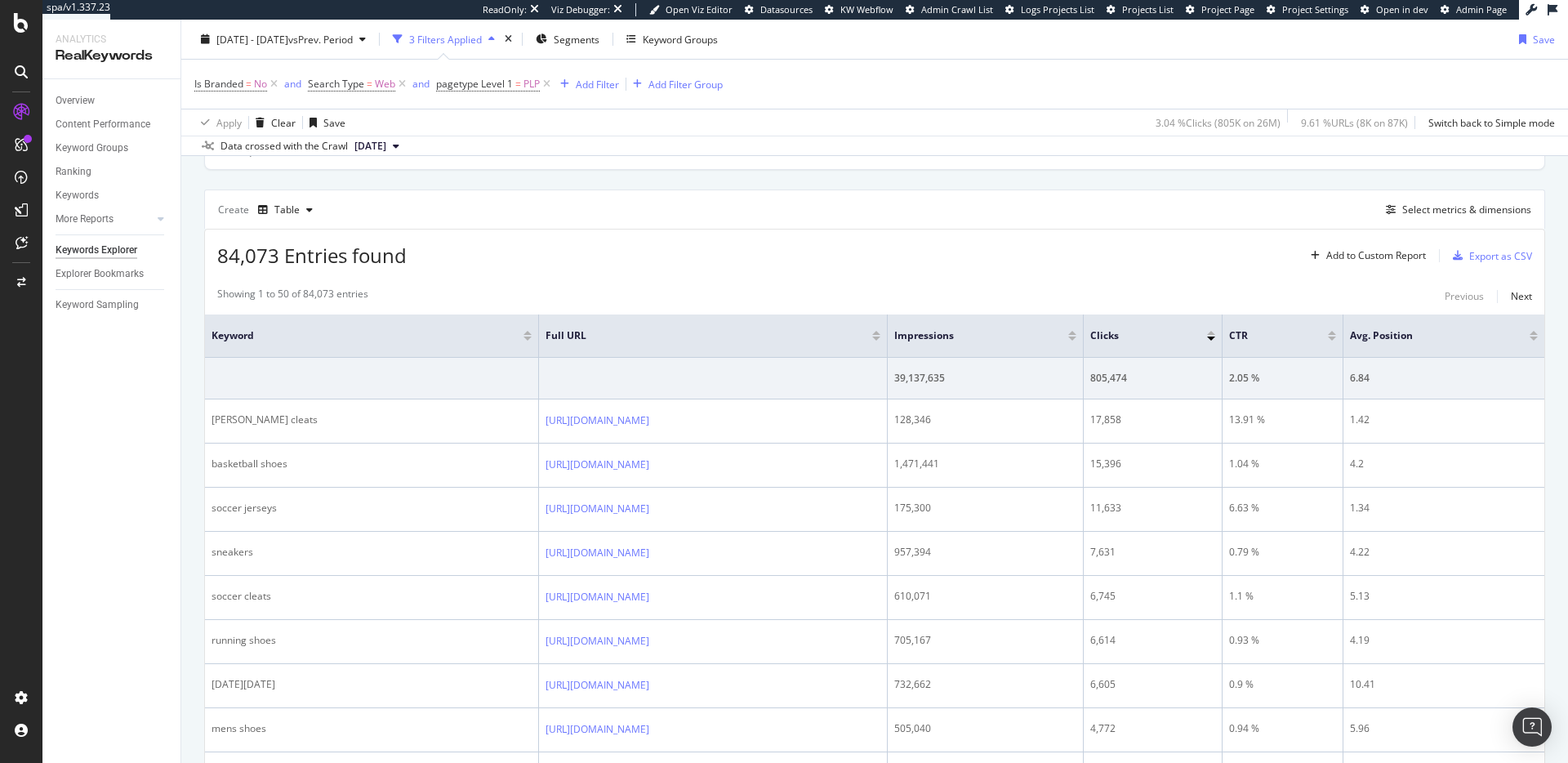
click at [880, 340] on div at bounding box center [876, 339] width 8 height 4
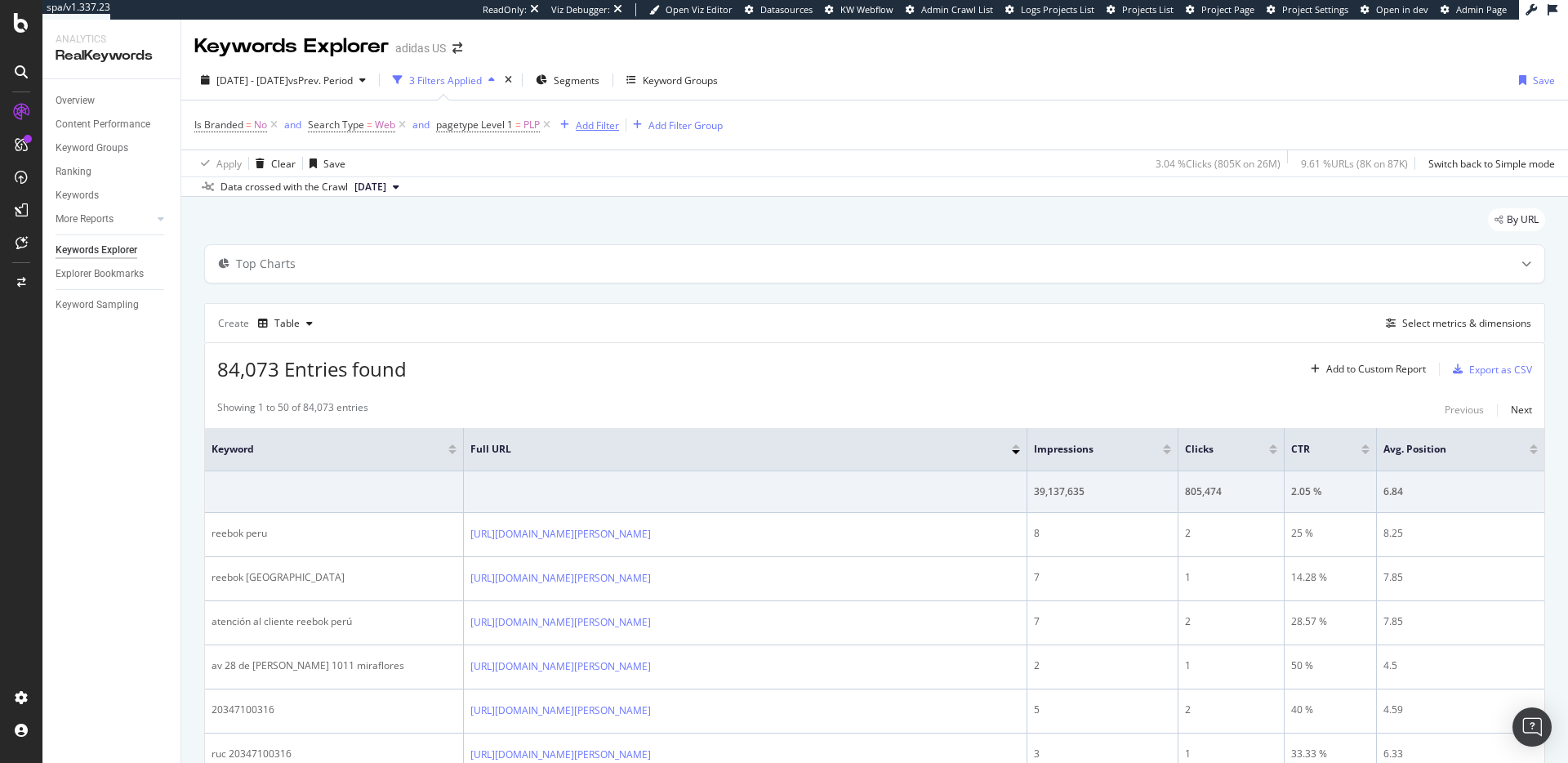
click at [579, 124] on div "Add Filter" at bounding box center [597, 126] width 43 height 14
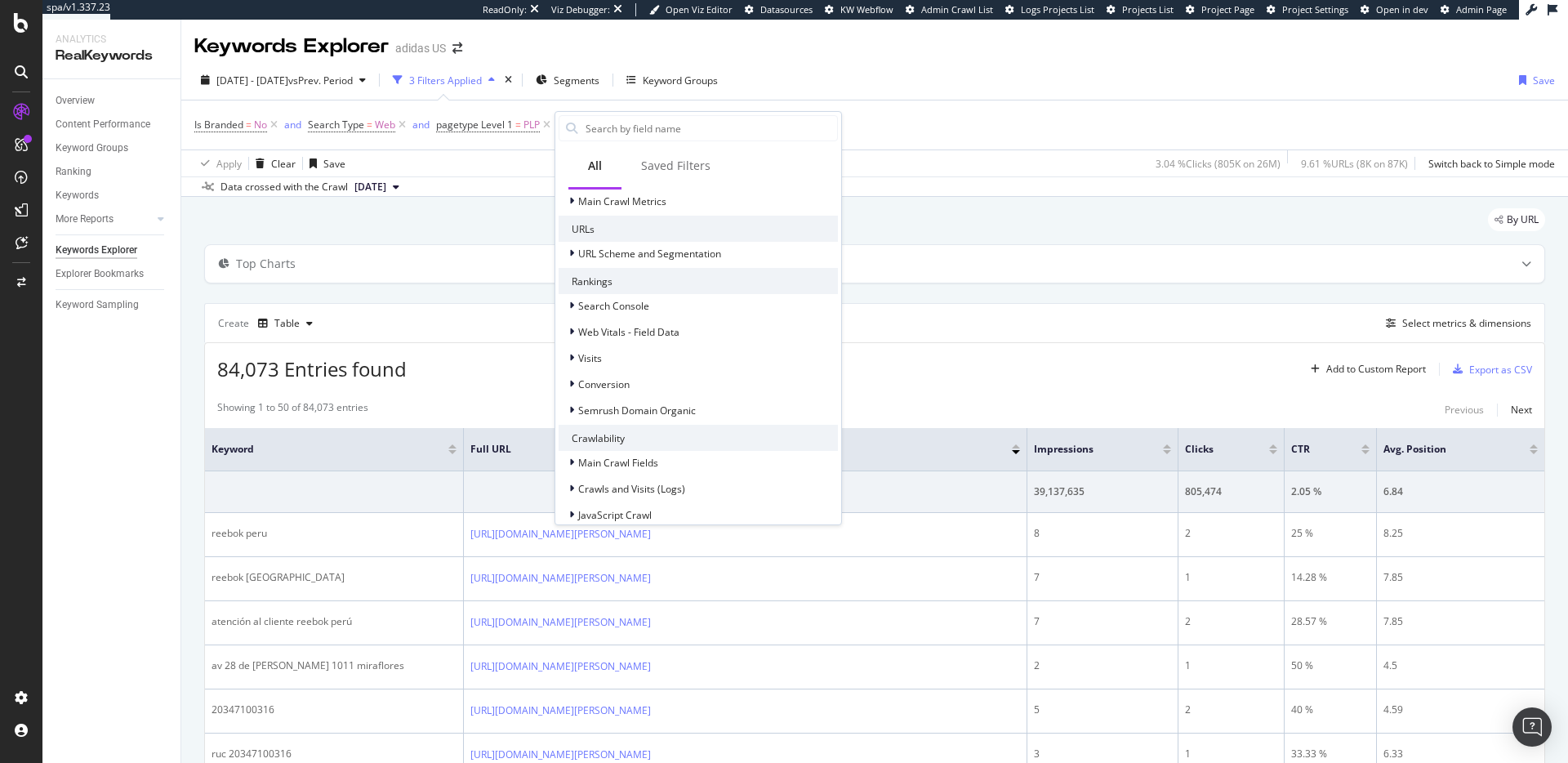
scroll to position [309, 0]
click at [663, 249] on span "URL Scheme and Segmentation" at bounding box center [649, 250] width 143 height 14
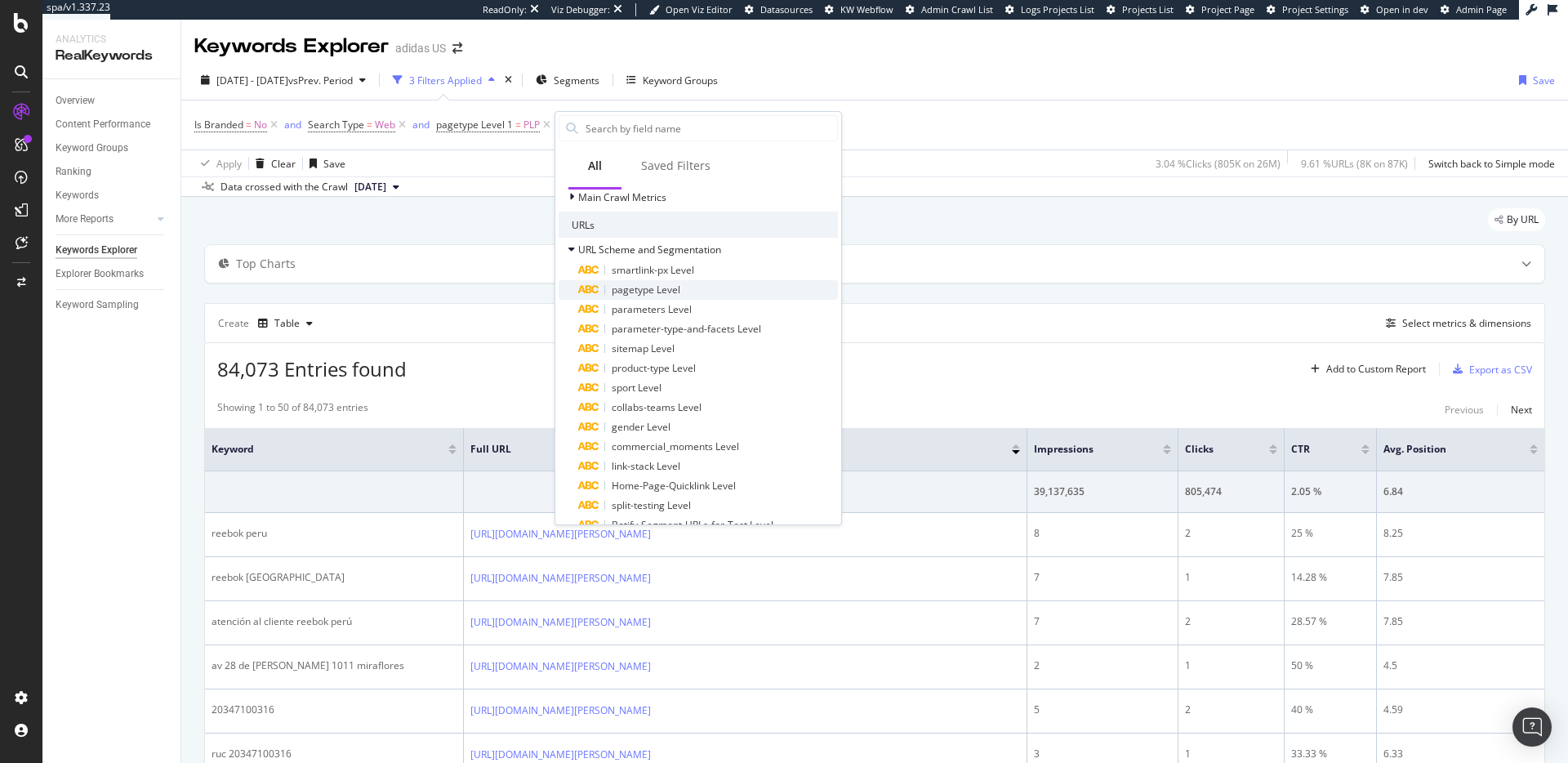
click at [663, 290] on span "pagetype Level" at bounding box center [646, 290] width 69 height 14
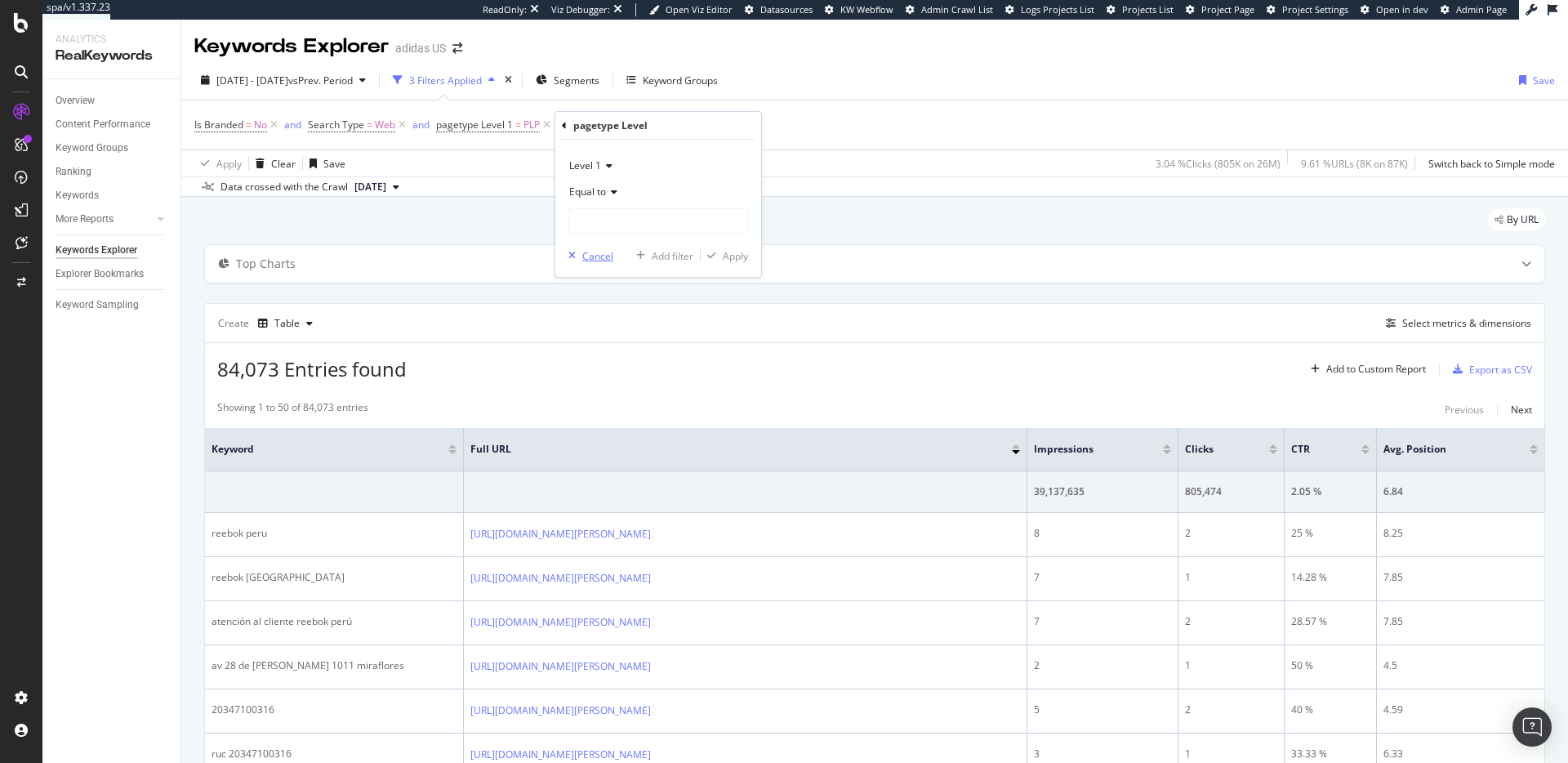
click at [601, 257] on div "Cancel" at bounding box center [597, 257] width 31 height 14
click at [605, 126] on div "Add Filter" at bounding box center [597, 126] width 43 height 14
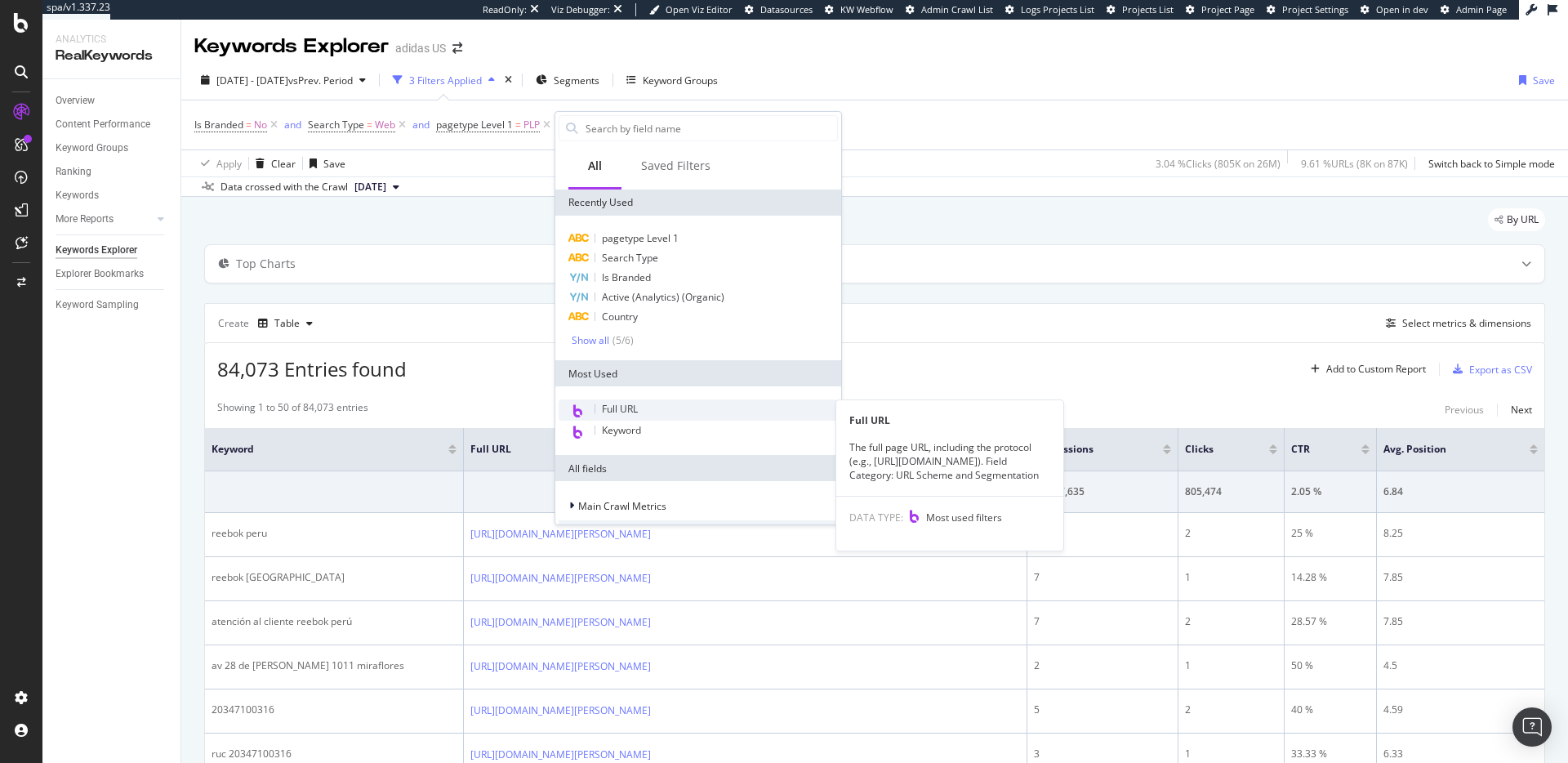
click at [617, 409] on span "Full URL" at bounding box center [620, 409] width 36 height 14
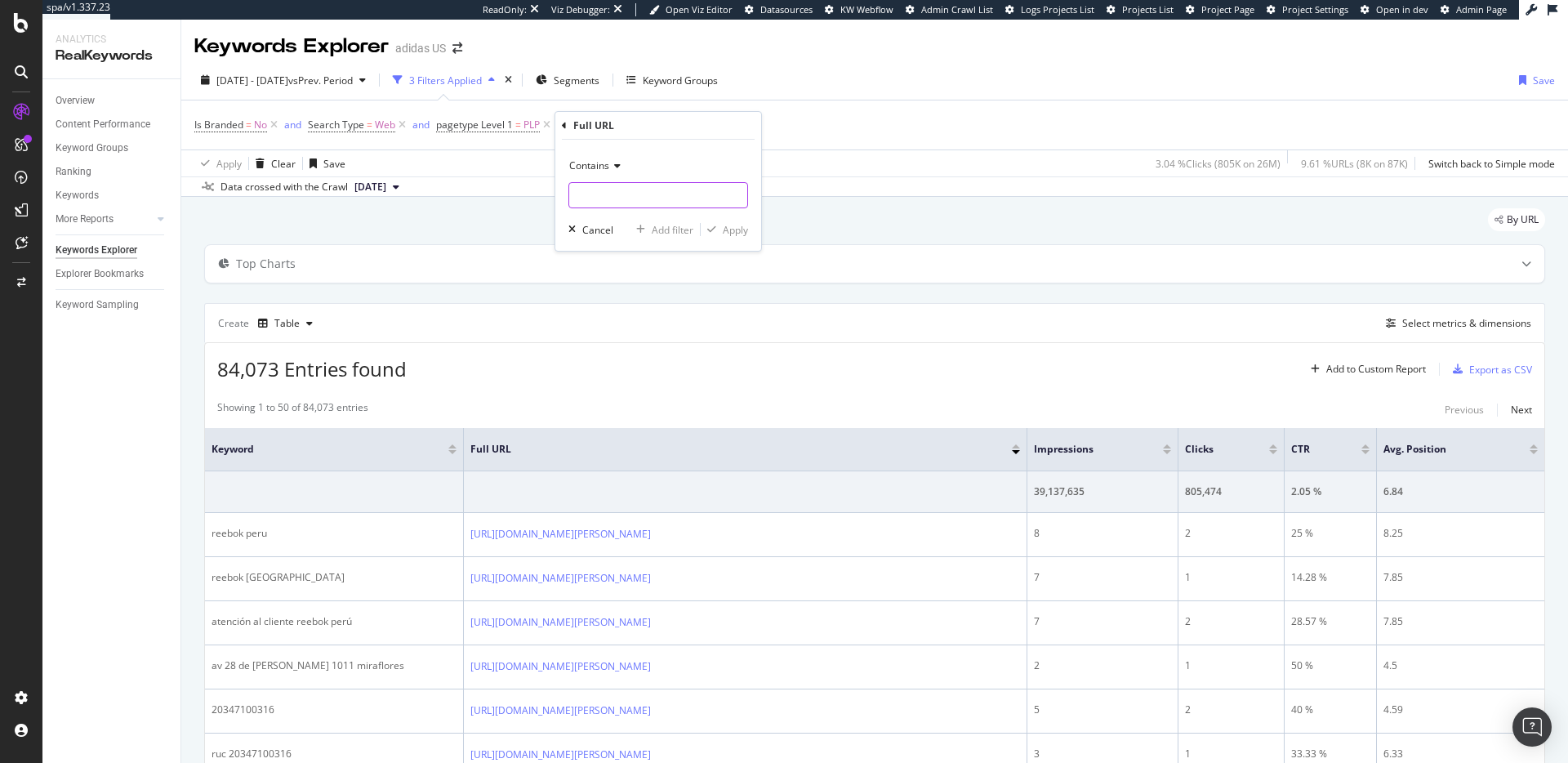
click at [609, 200] on input "text" at bounding box center [658, 195] width 178 height 26
type input "[DOMAIN_NAME]"
click at [734, 233] on div "Apply" at bounding box center [735, 230] width 25 height 14
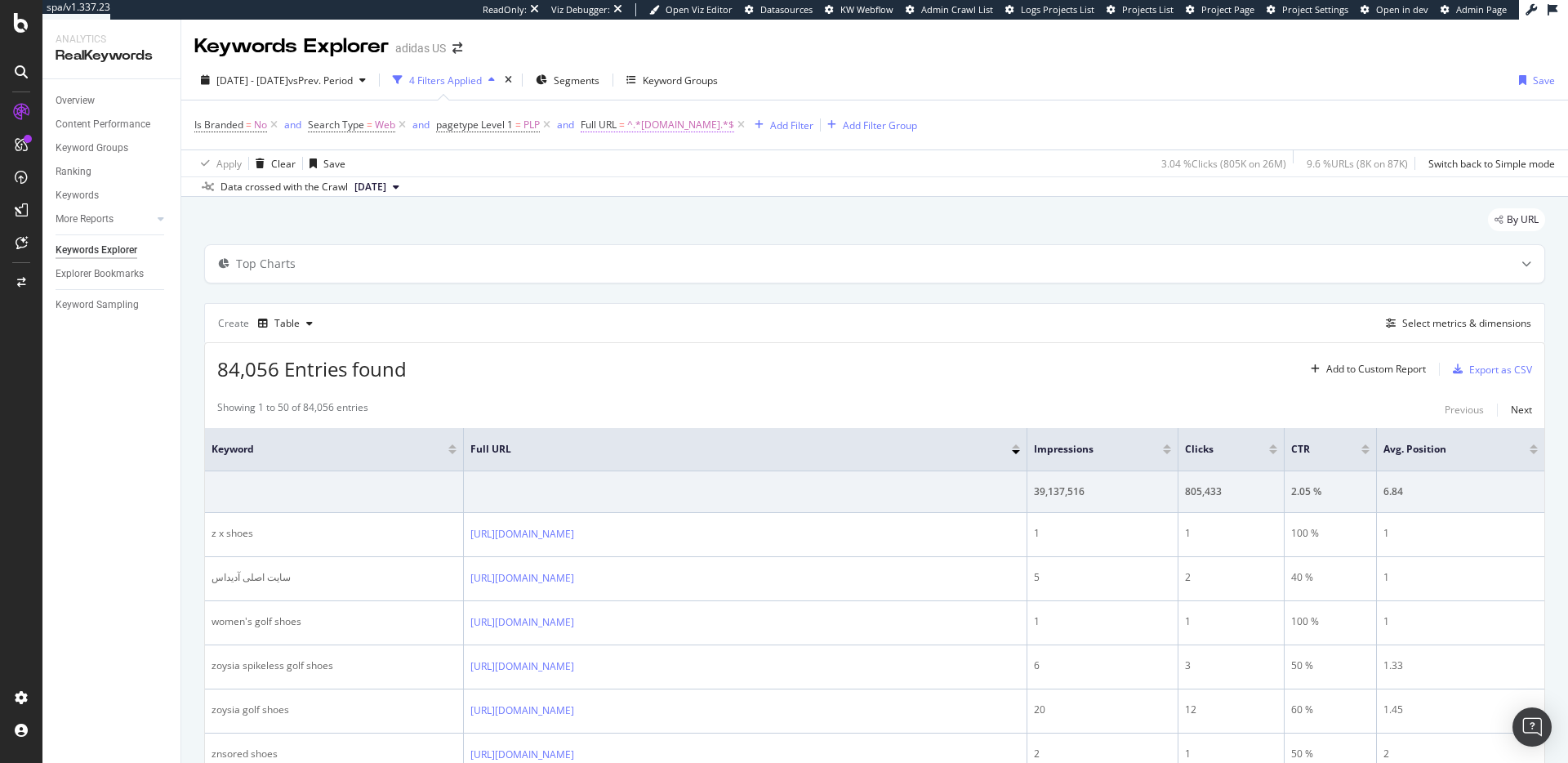
click at [660, 127] on span "^.*[DOMAIN_NAME].*$" at bounding box center [680, 125] width 107 height 23
click at [693, 200] on input "[DOMAIN_NAME]" at bounding box center [673, 193] width 155 height 26
click at [694, 200] on input "[DOMAIN_NAME]" at bounding box center [673, 193] width 155 height 26
click at [696, 194] on input "[DOMAIN_NAME]" at bounding box center [673, 193] width 155 height 26
type input "[DOMAIN_NAME][URL]"
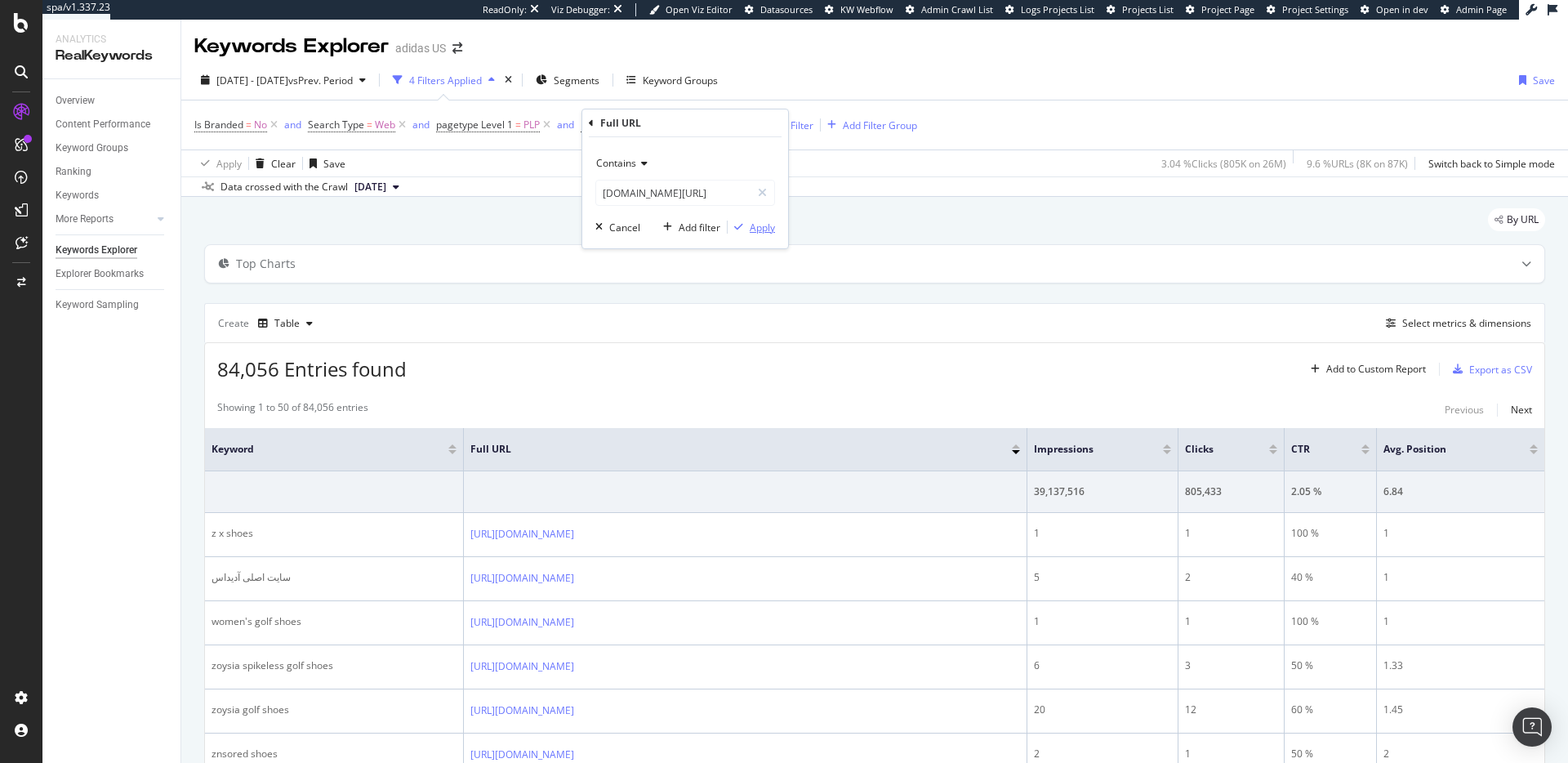
click at [758, 230] on div "Apply" at bounding box center [762, 228] width 25 height 14
click at [813, 124] on div "Add Filter" at bounding box center [801, 126] width 43 height 14
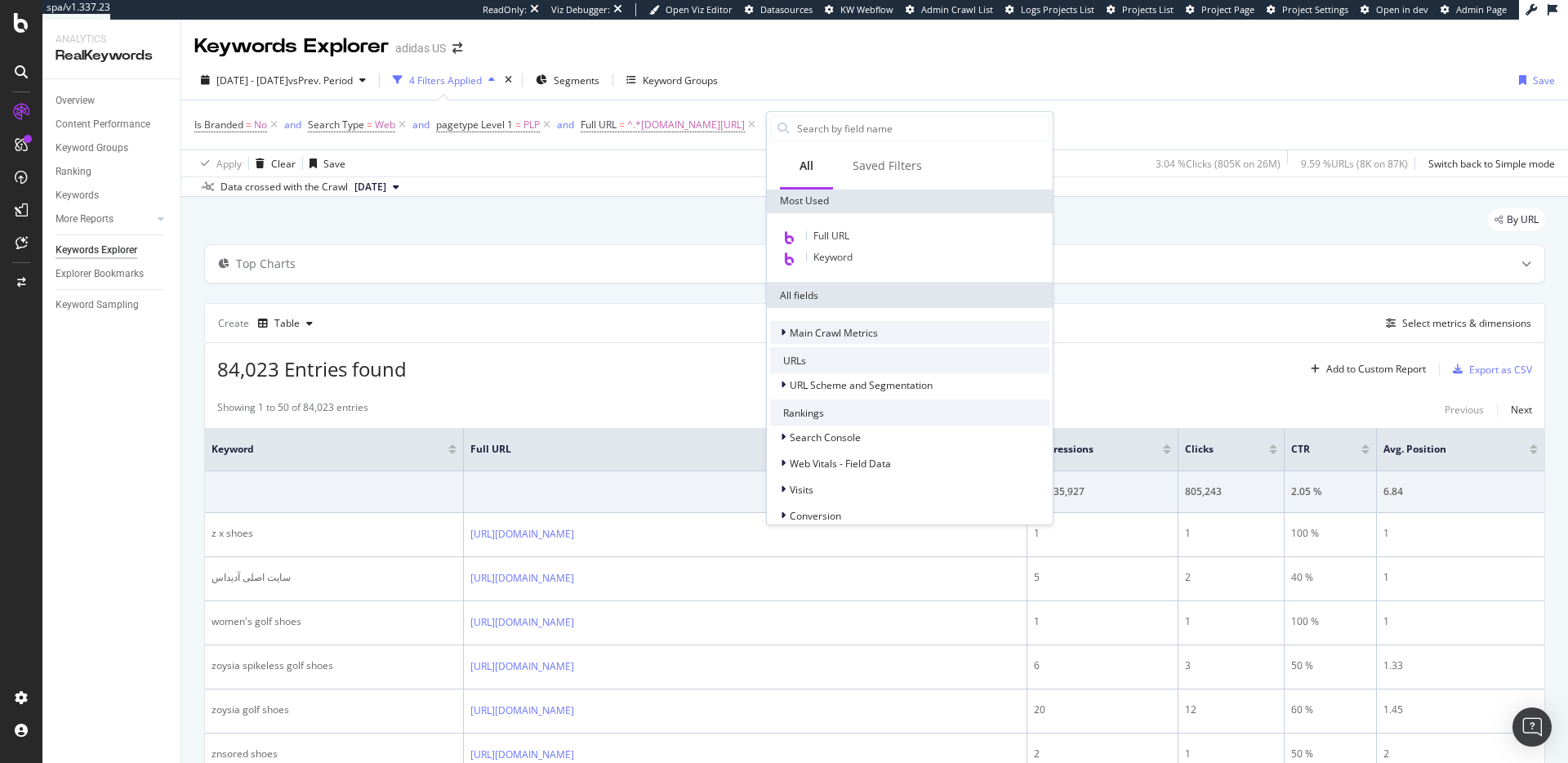
scroll to position [214, 0]
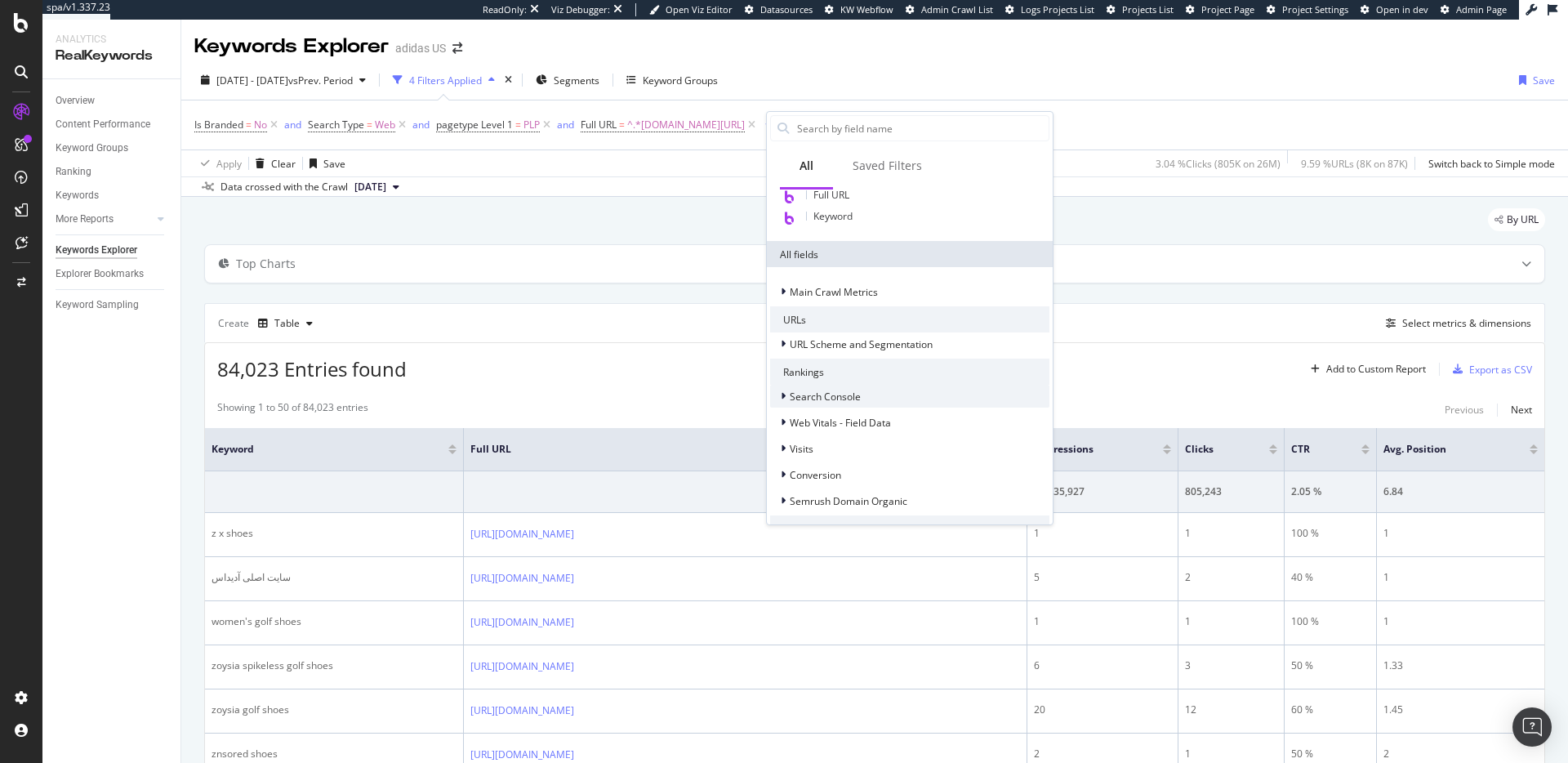
click at [833, 390] on span "Search Console" at bounding box center [824, 396] width 71 height 14
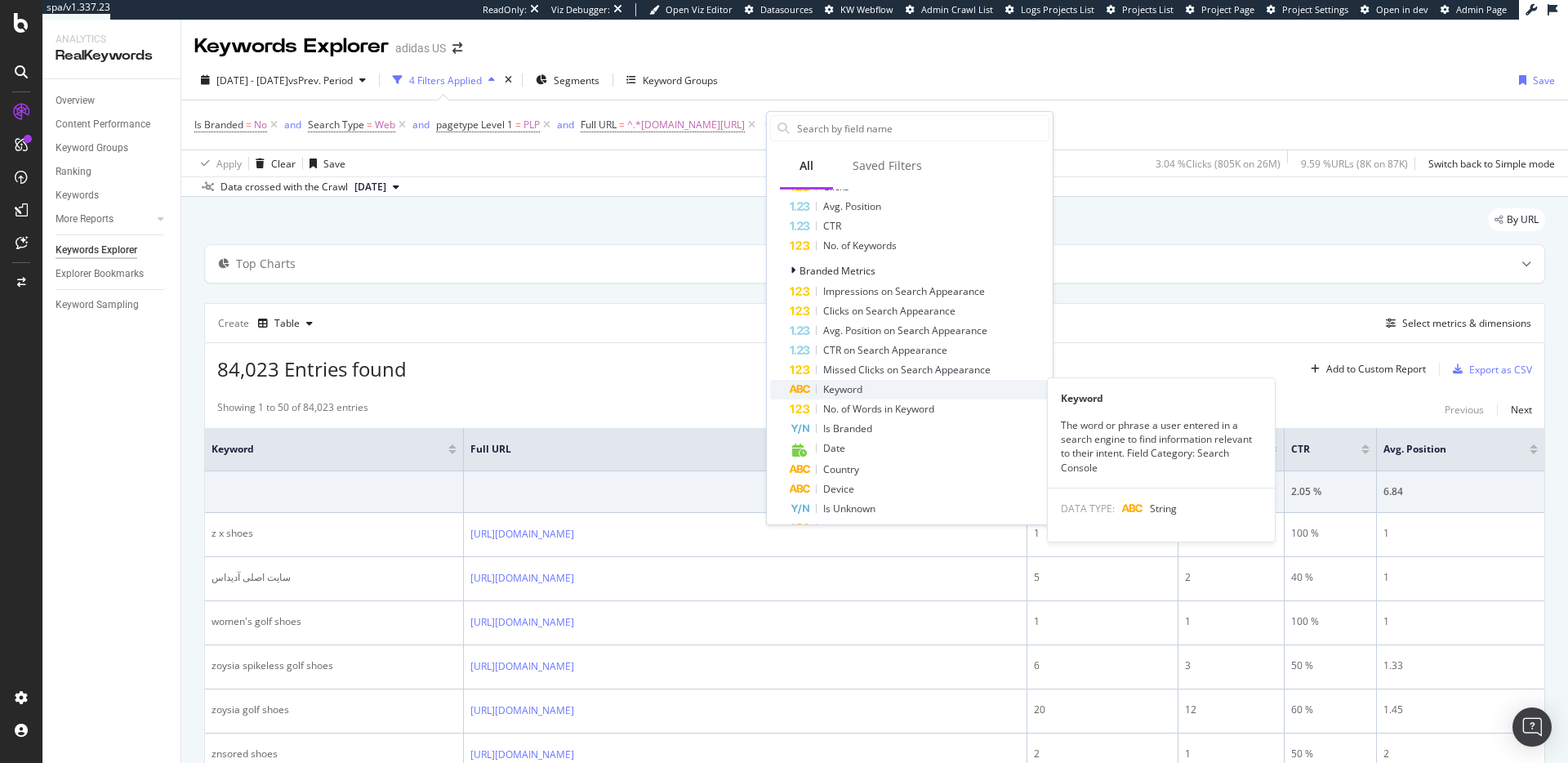
scroll to position [506, 0]
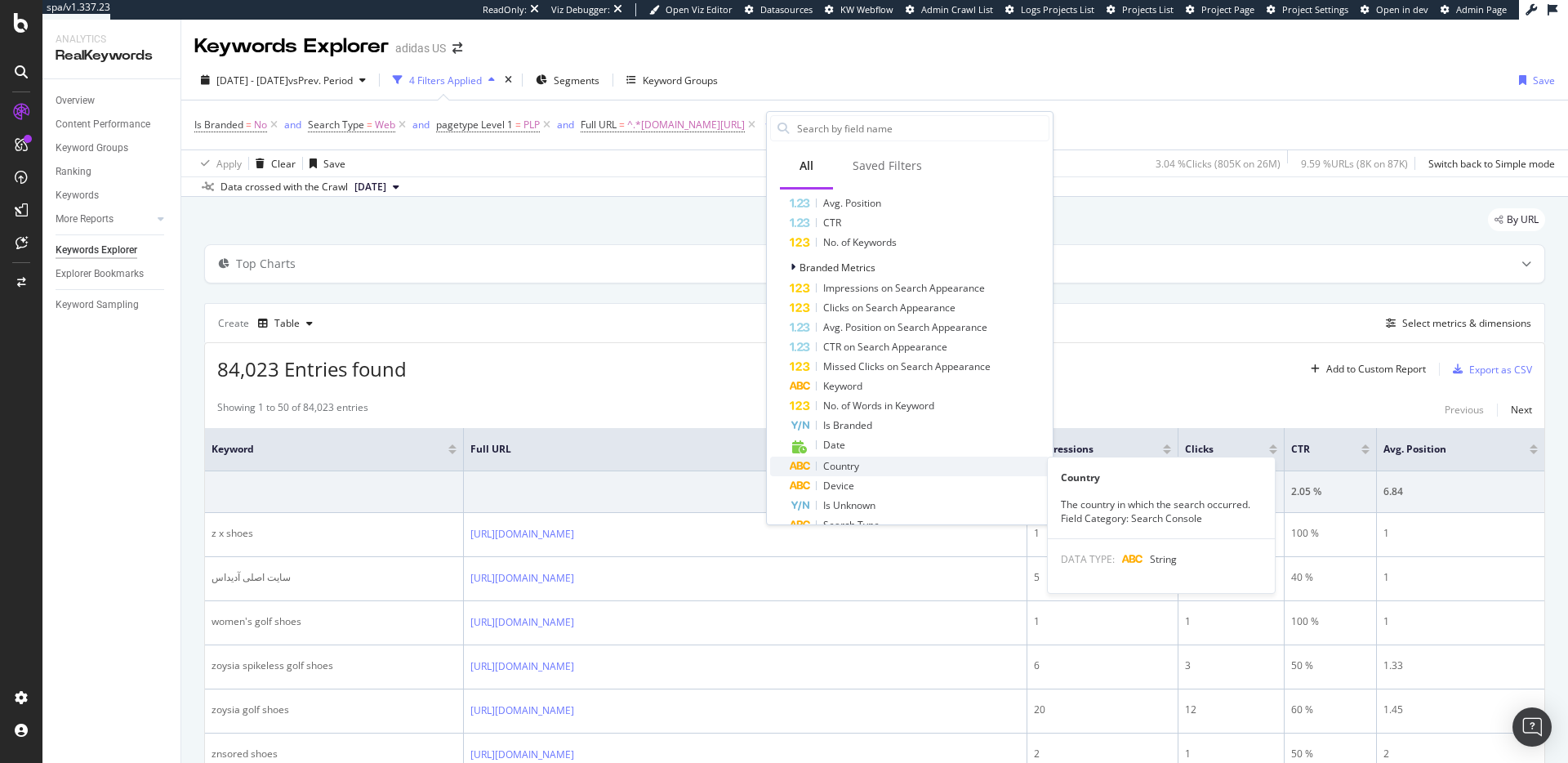
click at [852, 464] on span "Country" at bounding box center [841, 466] width 36 height 14
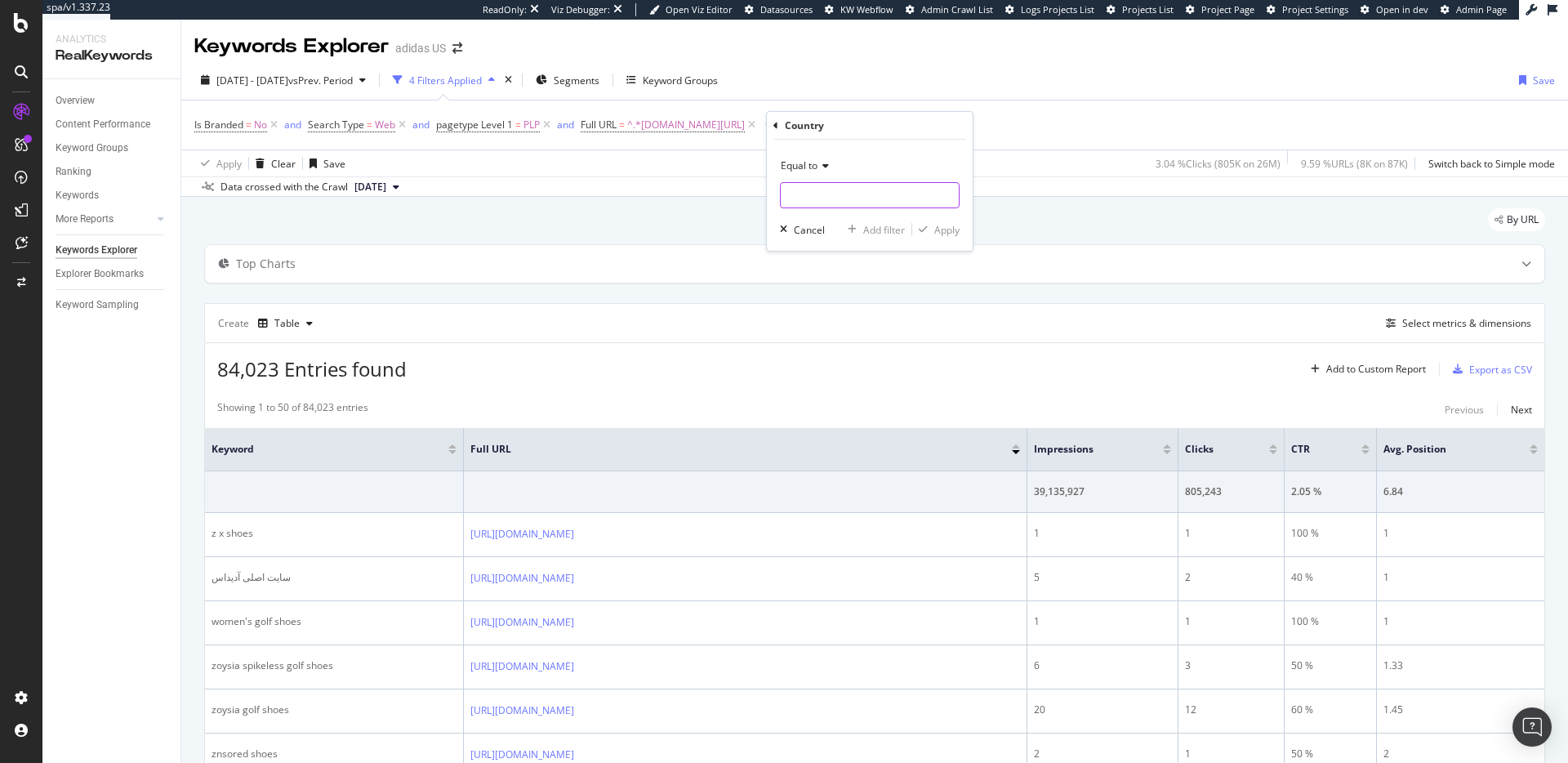
click at [820, 196] on input "text" at bounding box center [869, 195] width 178 height 26
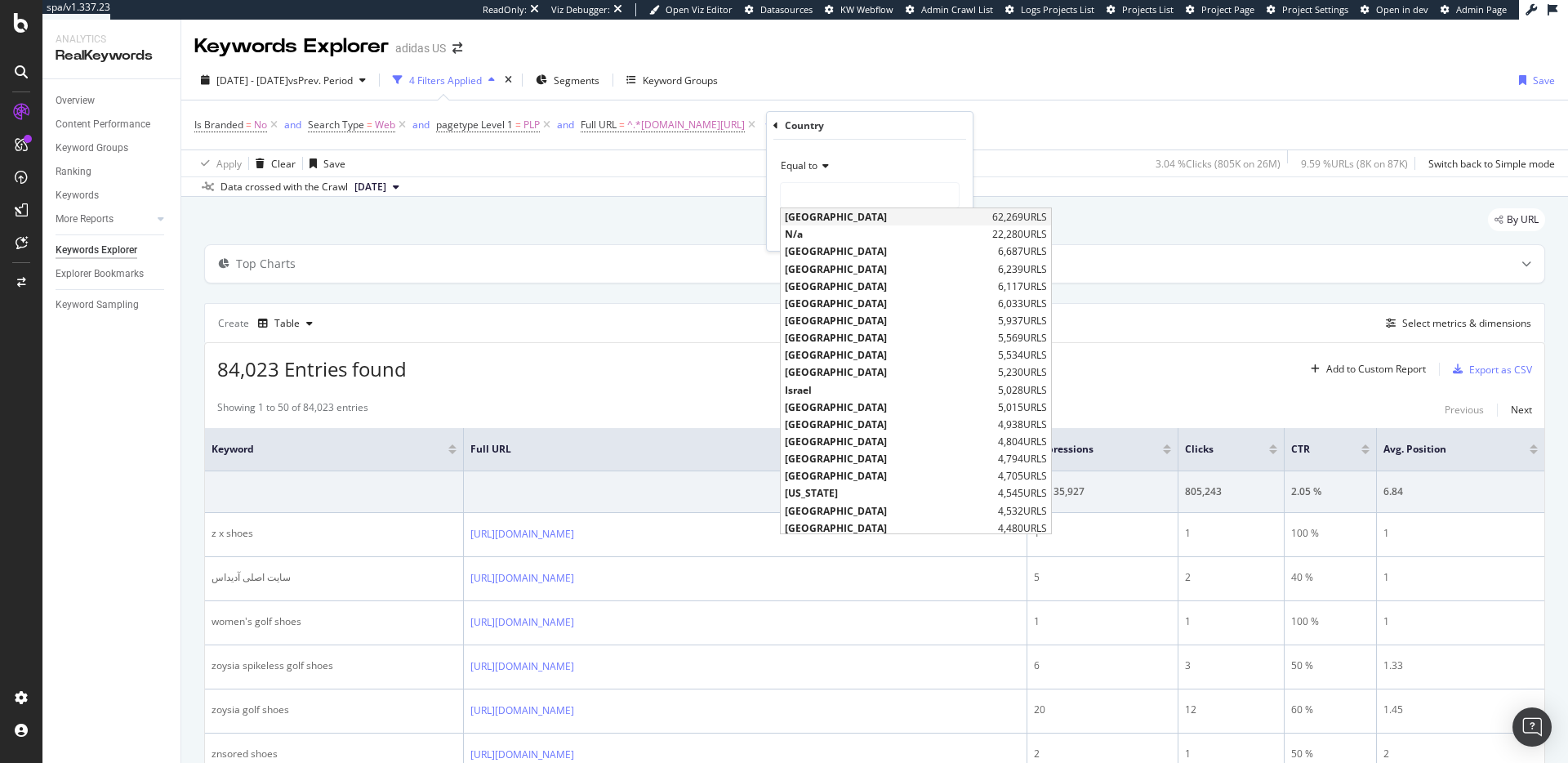
click at [830, 218] on span "[GEOGRAPHIC_DATA]" at bounding box center [886, 217] width 204 height 14
type input "[GEOGRAPHIC_DATA]"
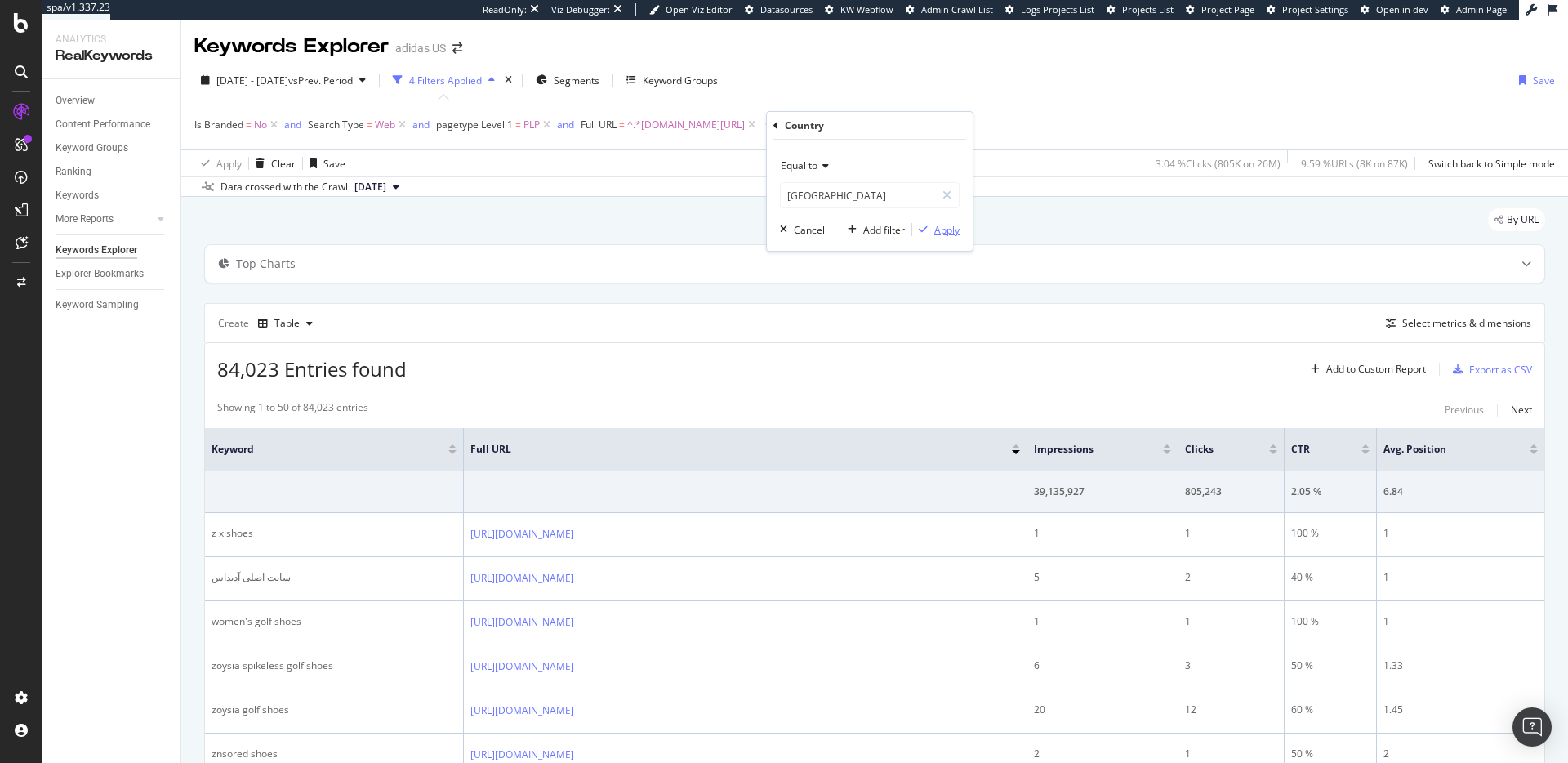
click at [937, 229] on div "Apply" at bounding box center [946, 230] width 25 height 14
click at [1482, 367] on div "Export as CSV" at bounding box center [1500, 370] width 63 height 14
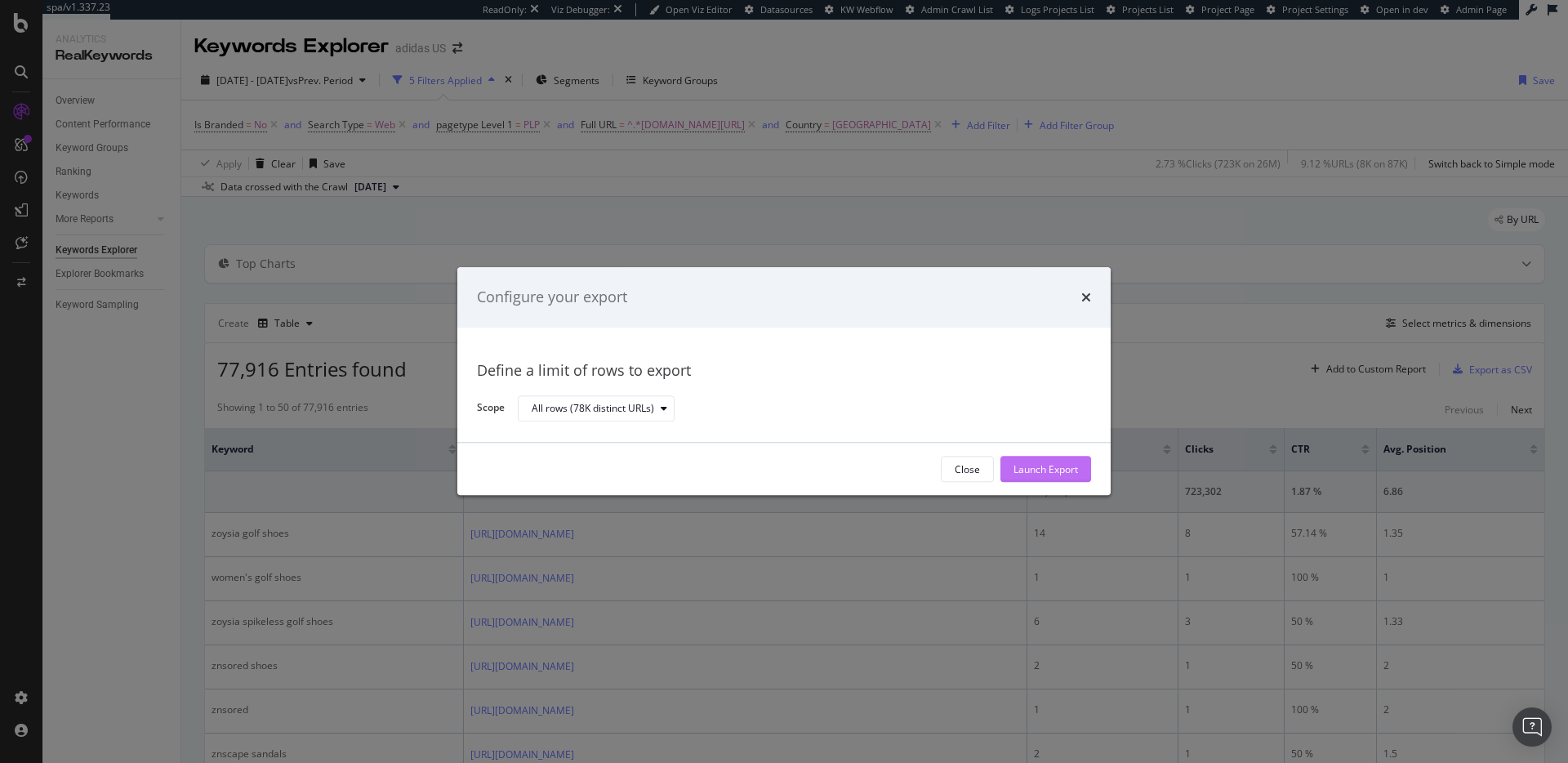
click at [1034, 469] on div "Launch Export" at bounding box center [1046, 469] width 65 height 14
